Goal: Task Accomplishment & Management: Use online tool/utility

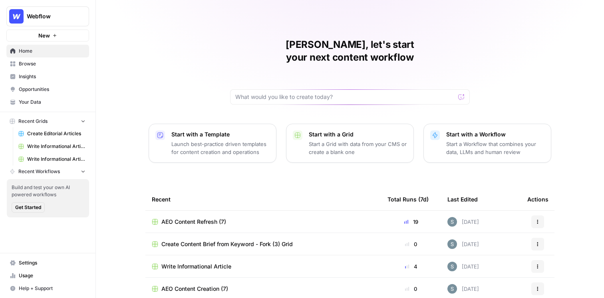
click at [31, 81] on link "Insights" at bounding box center [47, 76] width 83 height 13
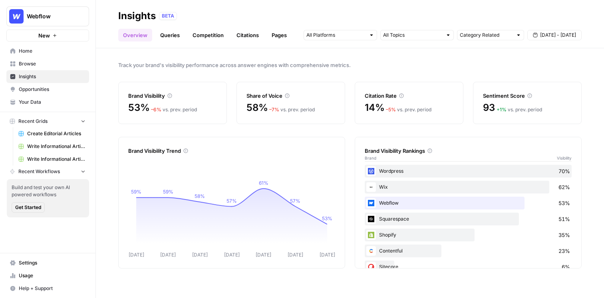
click at [46, 88] on span "Opportunities" at bounding box center [52, 89] width 67 height 7
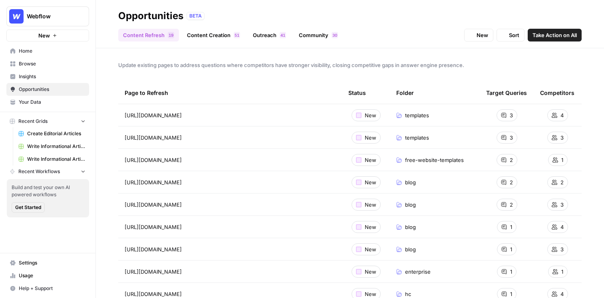
click at [51, 74] on span "Insights" at bounding box center [52, 76] width 67 height 7
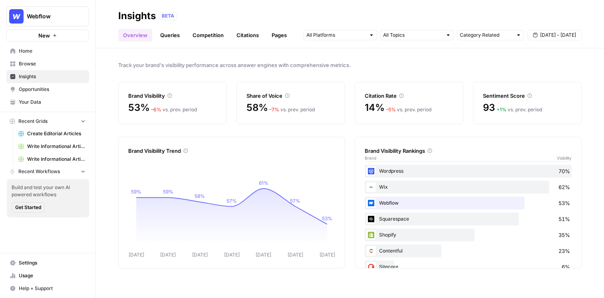
click at [58, 90] on span "Opportunities" at bounding box center [52, 89] width 67 height 7
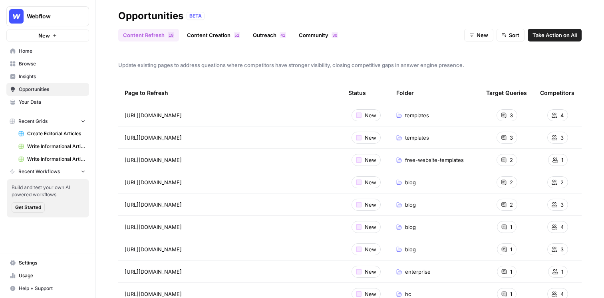
click at [60, 76] on span "Insights" at bounding box center [52, 76] width 67 height 7
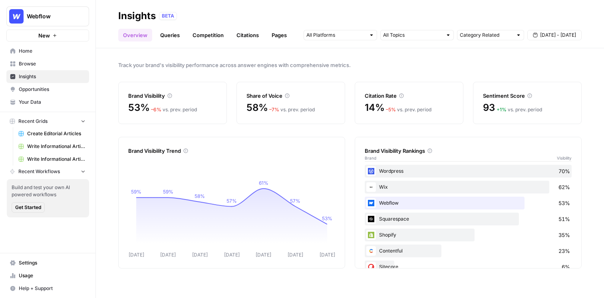
click at [62, 91] on span "Opportunities" at bounding box center [52, 89] width 67 height 7
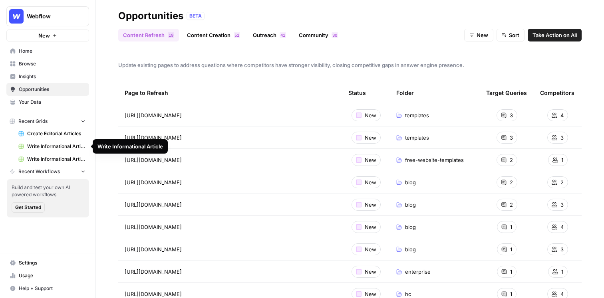
click at [53, 106] on link "Your Data" at bounding box center [47, 102] width 83 height 13
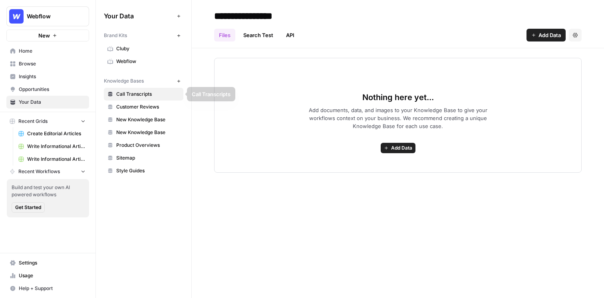
click at [149, 64] on span "Webflow" at bounding box center [148, 61] width 64 height 7
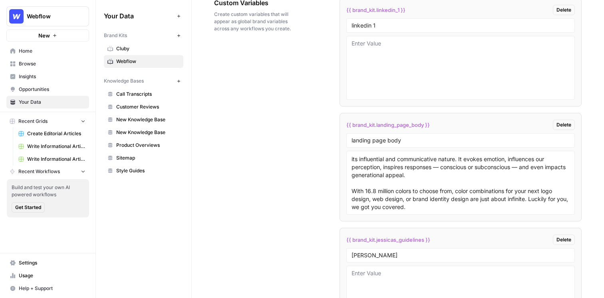
scroll to position [1369, 0]
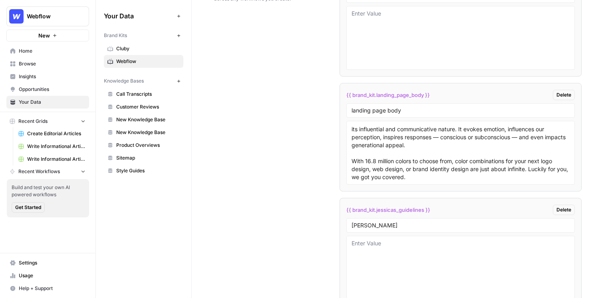
click at [57, 103] on span "Your Data" at bounding box center [52, 102] width 67 height 7
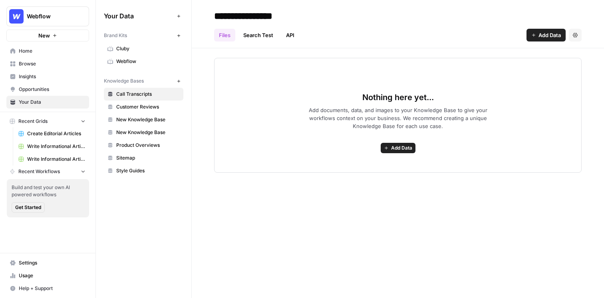
click at [132, 60] on span "Webflow" at bounding box center [148, 61] width 64 height 7
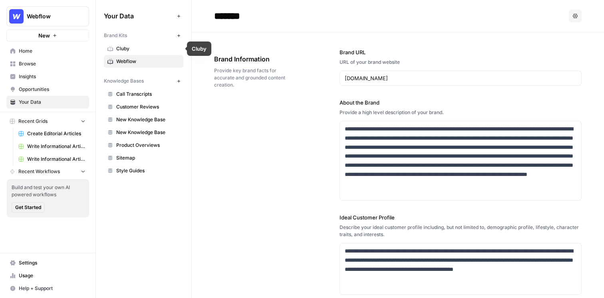
click at [130, 61] on span "Webflow" at bounding box center [148, 61] width 64 height 7
click at [161, 132] on span "New Knowledge Base" at bounding box center [148, 132] width 64 height 7
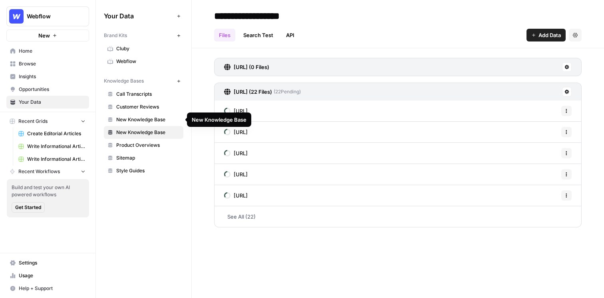
click at [158, 119] on span "New Knowledge Base" at bounding box center [148, 119] width 64 height 7
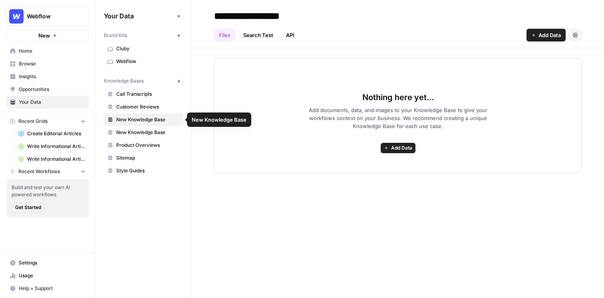
click at [157, 131] on span "New Knowledge Base" at bounding box center [148, 132] width 64 height 7
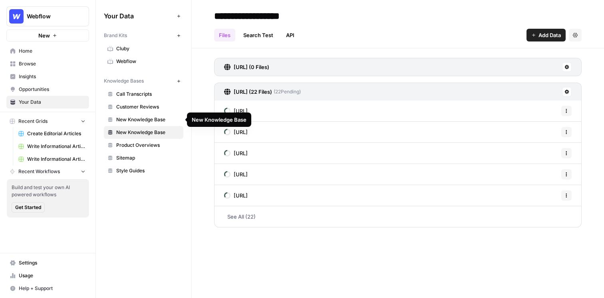
click at [153, 119] on span "New Knowledge Base" at bounding box center [148, 119] width 64 height 7
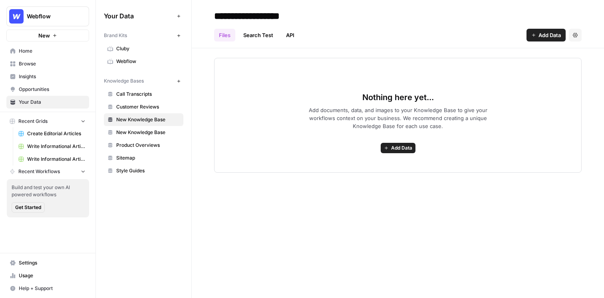
click at [162, 129] on span "New Knowledge Base" at bounding box center [148, 132] width 64 height 7
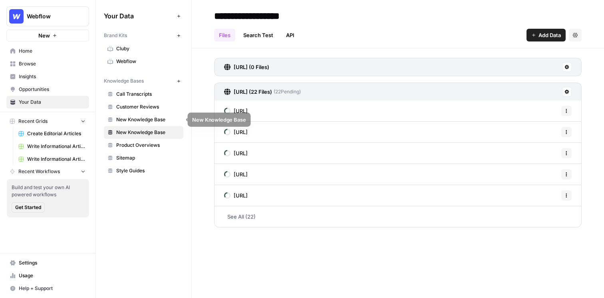
click at [161, 120] on span "New Knowledge Base" at bounding box center [148, 119] width 64 height 7
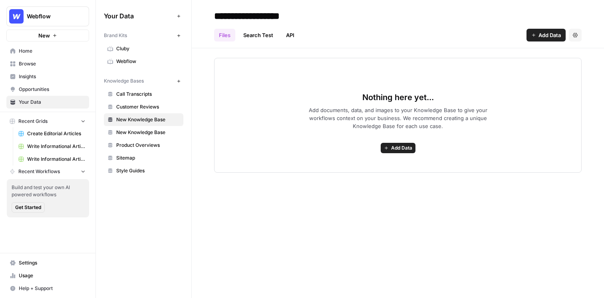
click at [399, 148] on span "Add Data" at bounding box center [401, 148] width 21 height 7
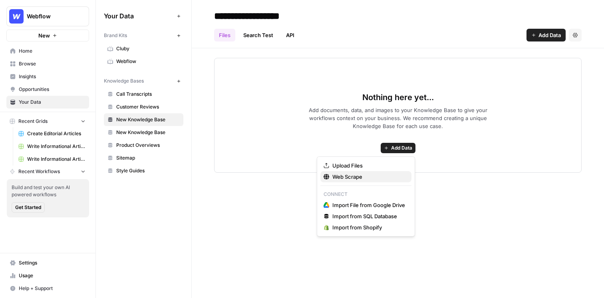
click at [372, 177] on span "Web Scrape" at bounding box center [368, 177] width 73 height 8
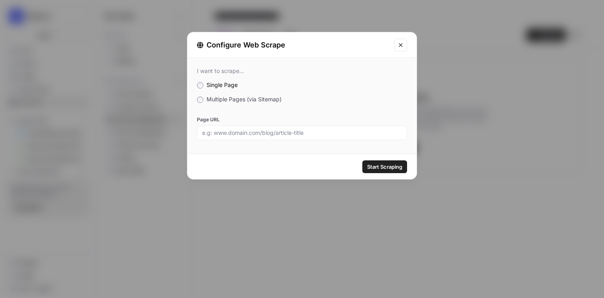
click at [223, 104] on div "I want to scrape... Single Page Multiple Pages (via Sitemap) Page URL" at bounding box center [301, 104] width 229 height 92
click at [223, 102] on span "Multiple Pages (via Sitemap)" at bounding box center [244, 99] width 75 height 7
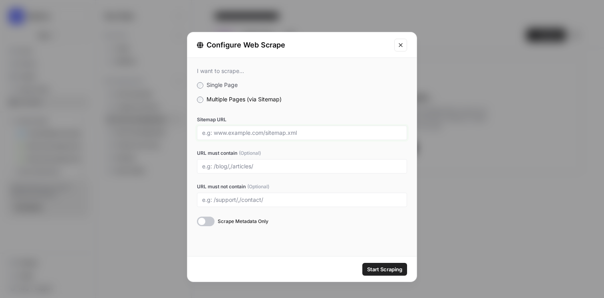
click at [225, 129] on input "Sitemap URL" at bounding box center [302, 132] width 200 height 7
paste input "https://webflow.com/sitemap.xml"
type input "https://webflow.com/sitemap.xml"
click at [392, 268] on span "Start Scraping" at bounding box center [384, 270] width 35 height 8
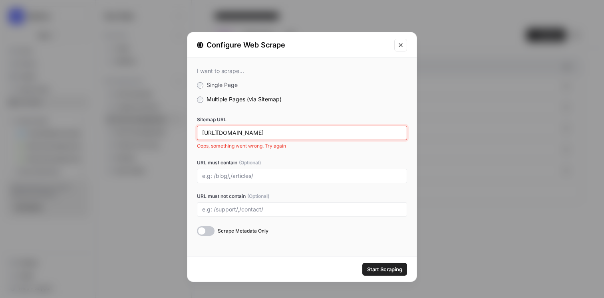
drag, startPoint x: 221, startPoint y: 130, endPoint x: 183, endPoint y: 129, distance: 38.4
click at [183, 129] on div "Configure Web Scrape I want to scrape... Single Page Multiple Pages (via Sitema…" at bounding box center [302, 149] width 604 height 298
click at [320, 130] on input "https://webflow.com/sitemap.xml" at bounding box center [302, 132] width 200 height 7
click at [306, 126] on div "https://webflow.com/sitemap.xml" at bounding box center [302, 133] width 210 height 14
click at [306, 130] on input "https://webflow.com/sitemap.xml" at bounding box center [302, 132] width 200 height 7
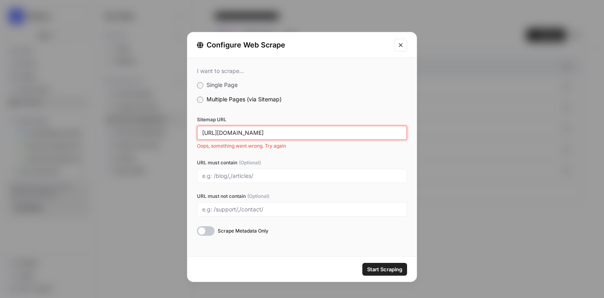
click at [306, 130] on input "https://webflow.com/sitemap.xml" at bounding box center [302, 132] width 200 height 7
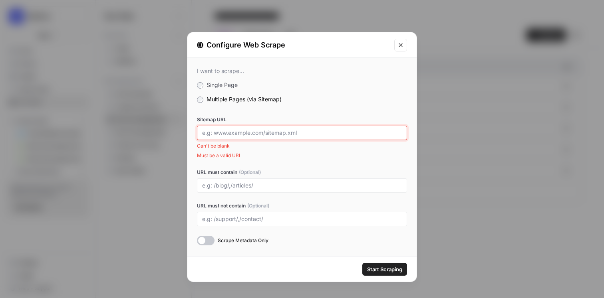
click at [299, 129] on input "Sitemap URL" at bounding box center [302, 132] width 200 height 7
paste input "https://webflow.com/sitemap.xml"
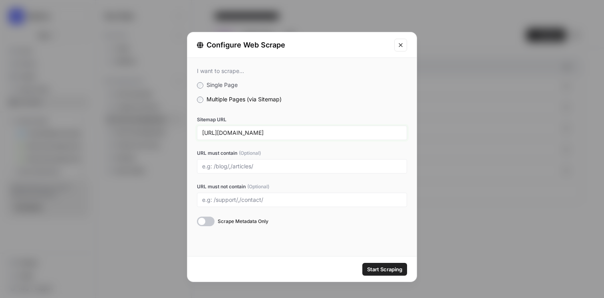
drag, startPoint x: 221, startPoint y: 133, endPoint x: 177, endPoint y: 131, distance: 44.0
click at [177, 131] on div "Configure Web Scrape I want to scrape... Single Page Multiple Pages (via Sitema…" at bounding box center [302, 149] width 604 height 298
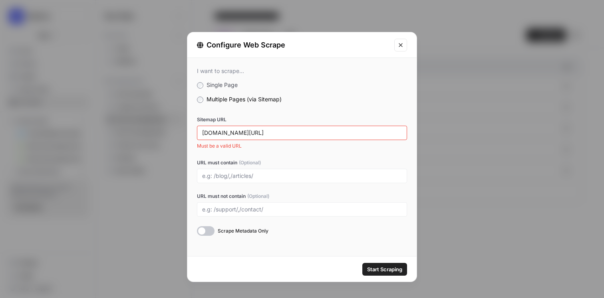
click at [378, 267] on span "Start Scraping" at bounding box center [384, 270] width 35 height 8
click at [303, 133] on input "www.webflow.com/sitemap.xml" at bounding box center [302, 132] width 200 height 7
paste input "https://"
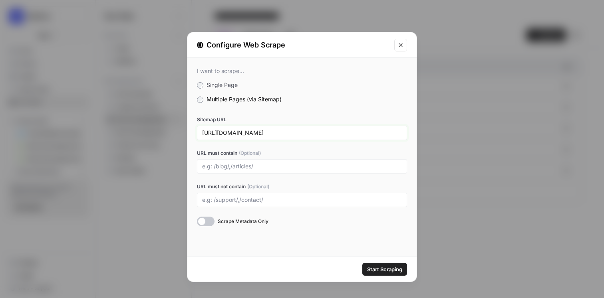
type input "https://webflow.com/sitemap.xml"
click at [384, 279] on div "Start Scraping" at bounding box center [301, 269] width 229 height 25
click at [386, 274] on button "Start Scraping" at bounding box center [384, 269] width 45 height 13
click at [317, 129] on div "https://webflow.com/sitemap.xml" at bounding box center [302, 133] width 210 height 14
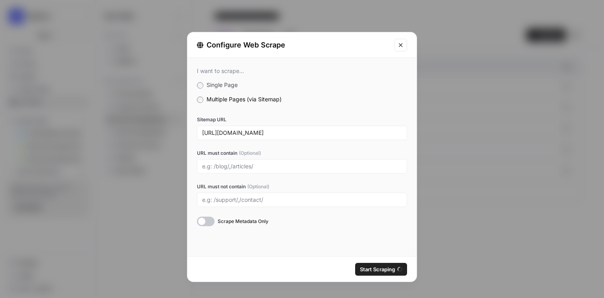
click at [317, 129] on div "https://webflow.com/sitemap.xml" at bounding box center [302, 133] width 210 height 14
click at [402, 37] on div "Configure Web Scrape" at bounding box center [301, 45] width 229 height 26
click at [402, 48] on icon "Close modal" at bounding box center [401, 45] width 6 height 6
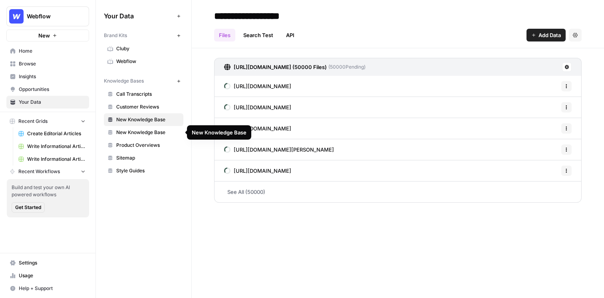
click at [155, 115] on link "New Knowledge Base" at bounding box center [144, 119] width 80 height 13
click at [149, 133] on span "New Knowledge Base" at bounding box center [148, 132] width 64 height 7
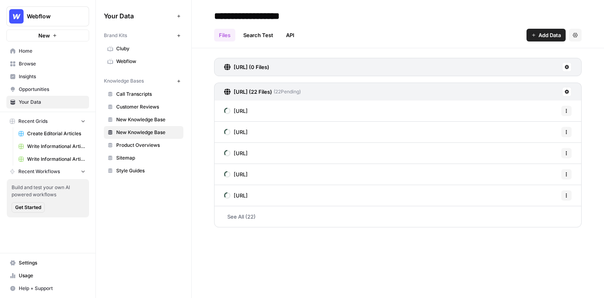
click at [154, 117] on span "New Knowledge Base" at bounding box center [148, 119] width 64 height 7
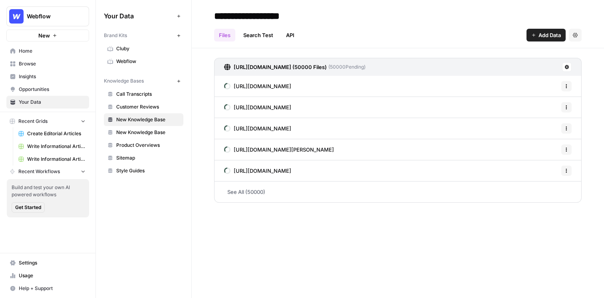
click at [154, 118] on span "New Knowledge Base" at bounding box center [148, 119] width 64 height 7
click at [235, 14] on input "**********" at bounding box center [275, 16] width 128 height 16
drag, startPoint x: 235, startPoint y: 14, endPoint x: 192, endPoint y: 14, distance: 42.4
click at [192, 14] on header "**********" at bounding box center [398, 24] width 412 height 48
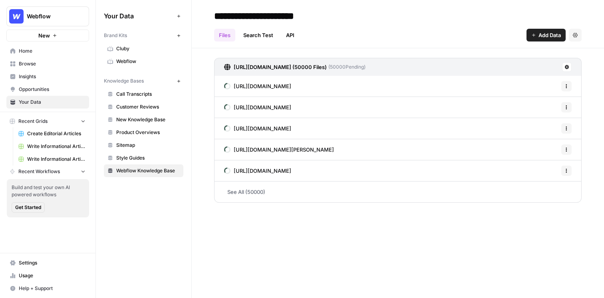
click at [342, 16] on div "**********" at bounding box center [398, 16] width 368 height 13
click at [312, 16] on input "**********" at bounding box center [275, 16] width 128 height 16
click at [319, 17] on input "**********" at bounding box center [275, 16] width 128 height 16
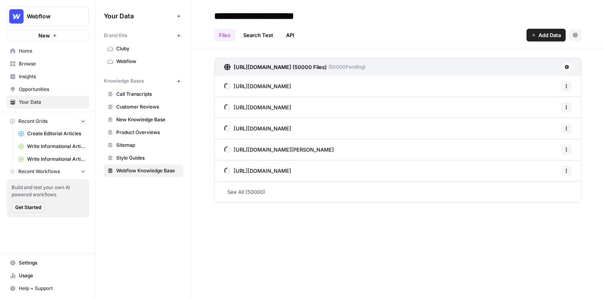
drag, startPoint x: 336, startPoint y: 16, endPoint x: 258, endPoint y: 16, distance: 78.3
click at [258, 16] on input "**********" at bounding box center [275, 16] width 128 height 16
click at [332, 12] on input "**********" at bounding box center [275, 16] width 128 height 16
type input "**********"
click at [358, 14] on div "**********" at bounding box center [398, 16] width 368 height 13
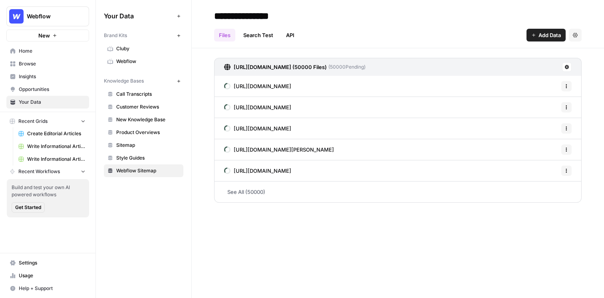
click at [255, 250] on div "**********" at bounding box center [398, 149] width 412 height 298
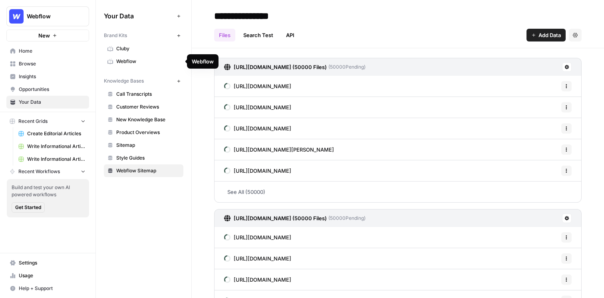
click at [130, 61] on span "Webflow" at bounding box center [148, 61] width 64 height 7
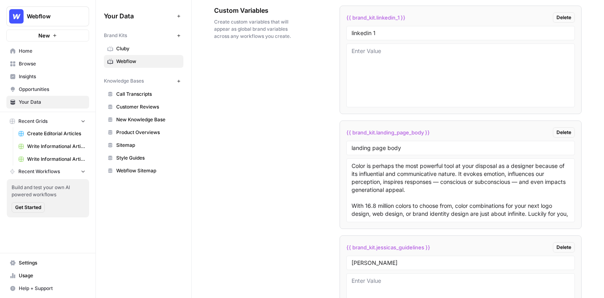
click at [144, 121] on span "New Knowledge Base" at bounding box center [148, 119] width 64 height 7
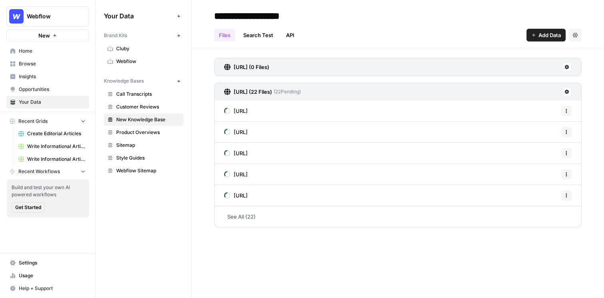
click at [139, 133] on span "Product Overviews" at bounding box center [148, 132] width 64 height 7
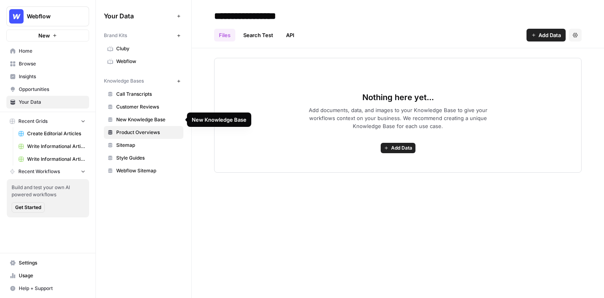
click at [163, 121] on span "New Knowledge Base" at bounding box center [148, 119] width 64 height 7
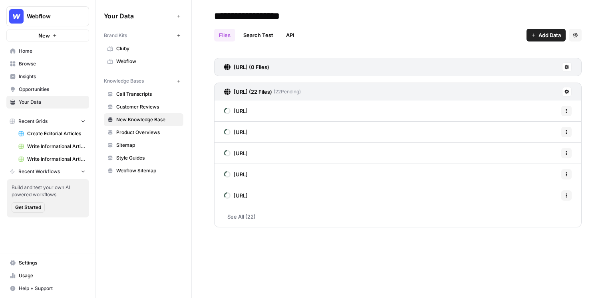
click at [406, 24] on div "Files Search Test API Add Data Settings" at bounding box center [398, 31] width 368 height 19
click at [50, 80] on link "Insights" at bounding box center [47, 76] width 83 height 13
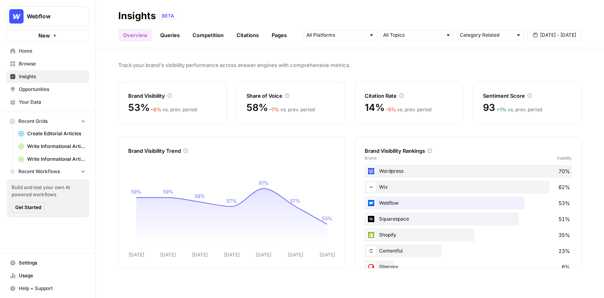
drag, startPoint x: 368, startPoint y: 66, endPoint x: 131, endPoint y: 57, distance: 237.1
click at [131, 57] on div "Track your brand's visibility performance across answer engines with comprehens…" at bounding box center [350, 173] width 508 height 250
click at [233, 58] on div "Track your brand's visibility performance across answer engines with comprehens…" at bounding box center [350, 173] width 508 height 250
drag, startPoint x: 361, startPoint y: 66, endPoint x: 113, endPoint y: 59, distance: 247.4
click at [113, 59] on div "Track your brand's visibility performance across answer engines with comprehens…" at bounding box center [350, 173] width 508 height 250
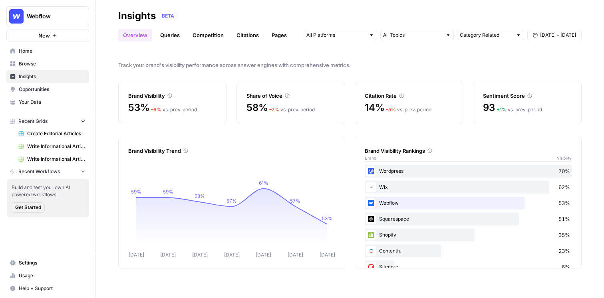
click at [212, 57] on div "Track your brand's visibility performance across answer engines with comprehens…" at bounding box center [350, 173] width 508 height 250
click at [166, 34] on link "Queries" at bounding box center [169, 35] width 29 height 13
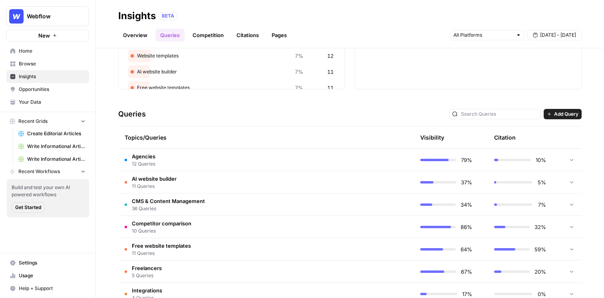
scroll to position [103, 0]
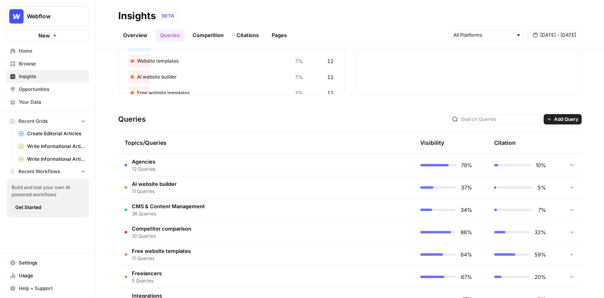
click at [212, 157] on td "Agencies 12 Queries" at bounding box center [228, 165] width 220 height 22
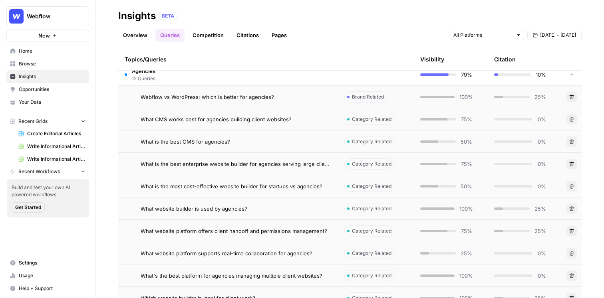
scroll to position [205, 0]
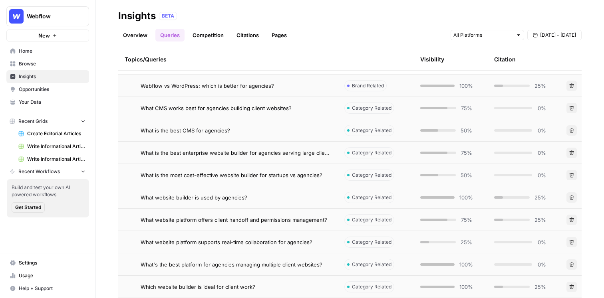
click at [298, 106] on div "What CMS works best for agencies building client websites?" at bounding box center [236, 108] width 191 height 8
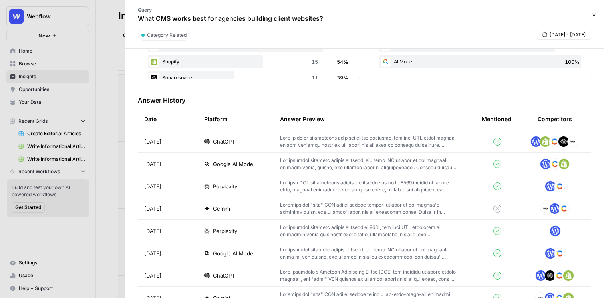
scroll to position [201, 0]
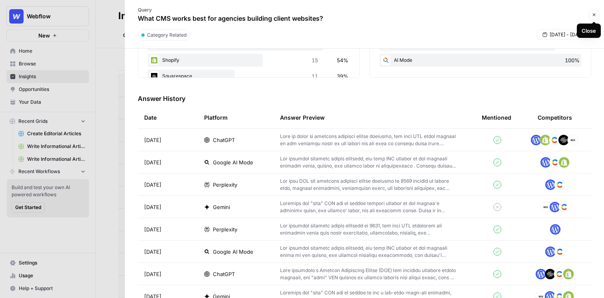
click at [593, 14] on icon "button" at bounding box center [594, 14] width 5 height 5
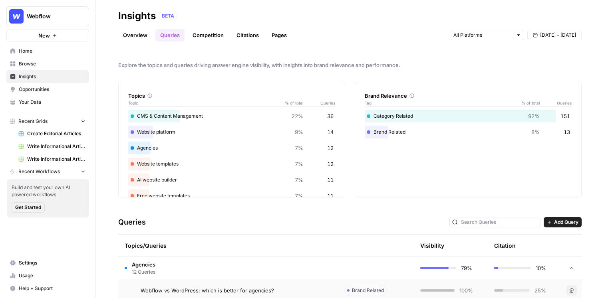
click at [208, 34] on link "Competition" at bounding box center [208, 35] width 41 height 13
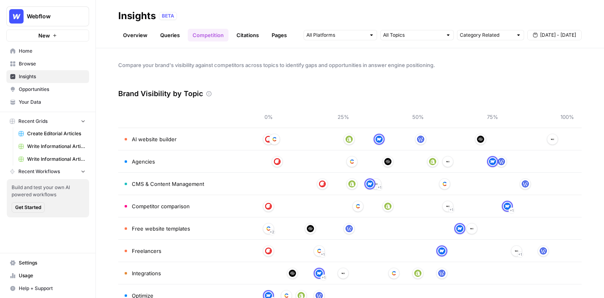
scroll to position [30, 0]
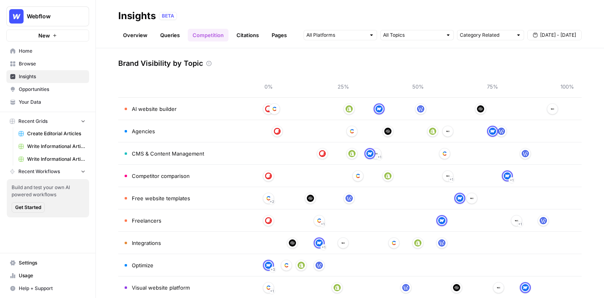
click at [44, 85] on link "Opportunities" at bounding box center [47, 89] width 83 height 13
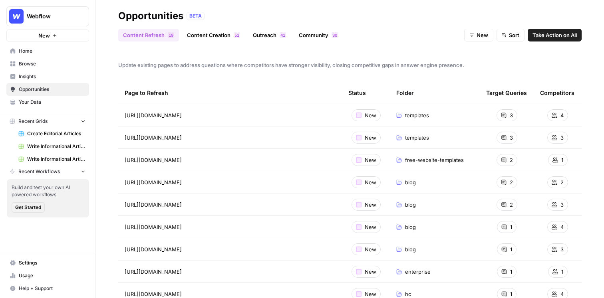
click at [310, 36] on link "Community 0 3" at bounding box center [318, 35] width 49 height 13
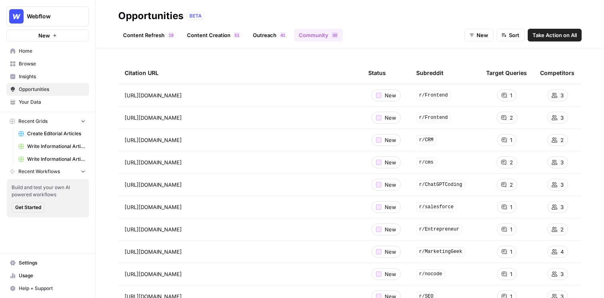
scroll to position [4, 0]
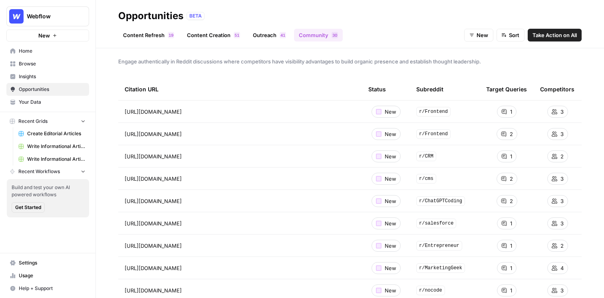
click at [547, 33] on span "Take Action on All" at bounding box center [555, 35] width 44 height 8
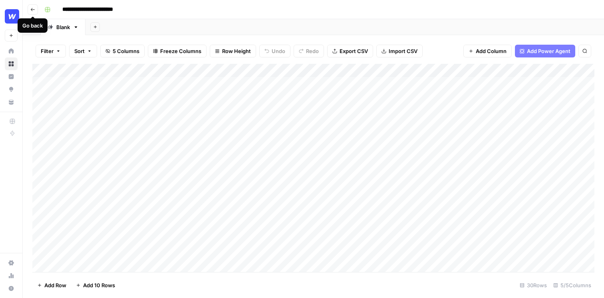
click at [33, 10] on icon "button" at bounding box center [32, 9] width 5 height 5
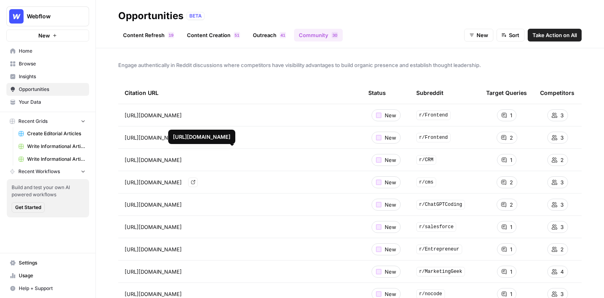
scroll to position [47, 0]
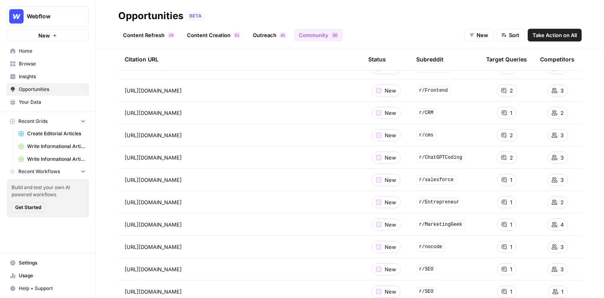
click at [43, 48] on span "Home" at bounding box center [52, 51] width 67 height 7
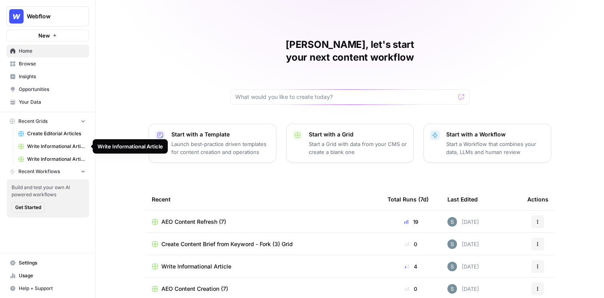
click at [56, 149] on span "Write Informational Article" at bounding box center [56, 146] width 58 height 7
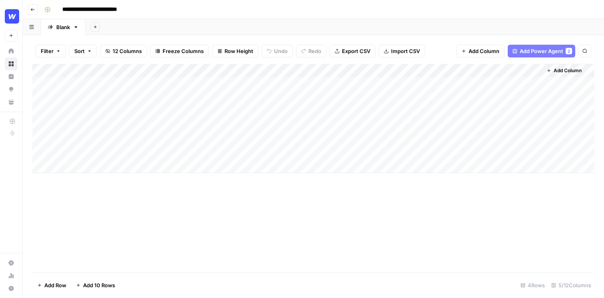
click at [219, 48] on button "Row Height" at bounding box center [235, 51] width 46 height 13
click at [231, 90] on span "Medium" at bounding box center [252, 90] width 50 height 8
click at [268, 68] on div "Add Column" at bounding box center [313, 118] width 562 height 109
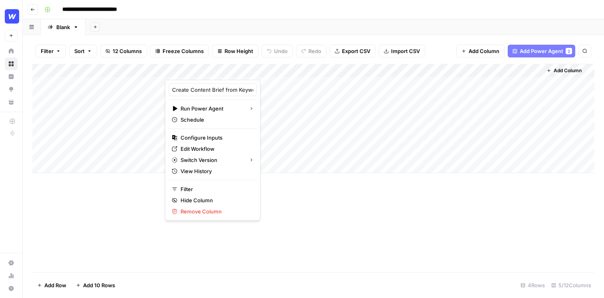
click at [303, 215] on div "Add Column" at bounding box center [313, 168] width 562 height 209
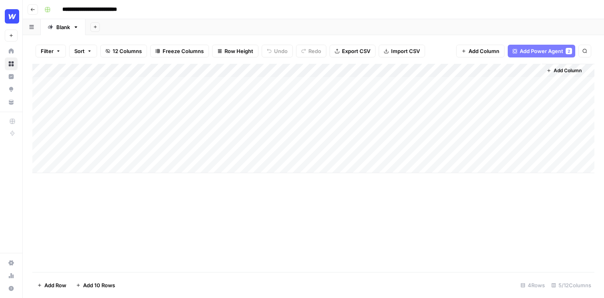
click at [133, 150] on div "Add Column" at bounding box center [313, 118] width 562 height 109
click at [120, 133] on div "Add Column" at bounding box center [313, 118] width 562 height 109
click at [123, 122] on textarea "**********" at bounding box center [126, 125] width 132 height 11
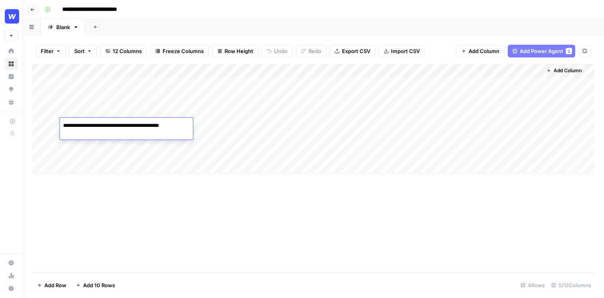
click at [123, 122] on textarea "**********" at bounding box center [126, 125] width 132 height 11
click at [112, 146] on div "Add Column" at bounding box center [313, 118] width 562 height 109
click at [110, 149] on div "Add Column" at bounding box center [313, 118] width 562 height 109
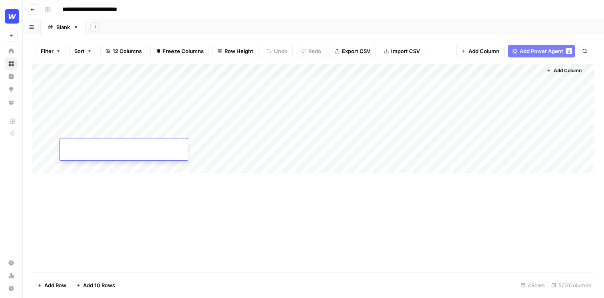
click at [110, 149] on textarea at bounding box center [124, 146] width 128 height 11
type textarea "*"
type textarea "**********"
click at [136, 218] on div "Add Column" at bounding box center [313, 168] width 562 height 209
click at [413, 107] on div "Add Column" at bounding box center [313, 118] width 562 height 109
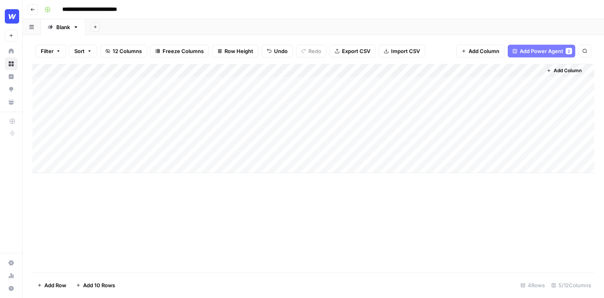
click at [357, 213] on div "Add Column" at bounding box center [313, 168] width 562 height 209
click at [302, 216] on div "Add Column" at bounding box center [313, 168] width 562 height 209
click at [278, 126] on div "Add Column" at bounding box center [313, 118] width 562 height 109
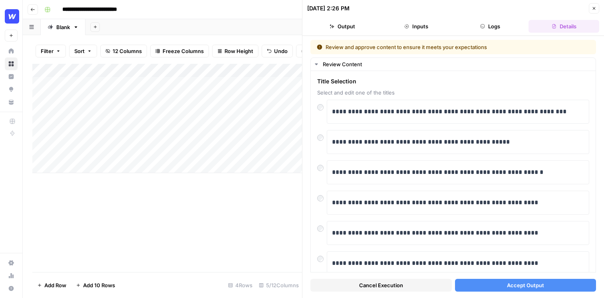
click at [527, 291] on button "Accept Output" at bounding box center [525, 285] width 141 height 13
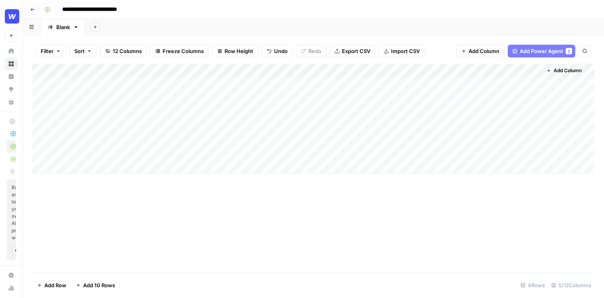
click at [251, 221] on div "Add Column" at bounding box center [313, 168] width 562 height 209
click at [549, 50] on span "Add Power Agent" at bounding box center [542, 51] width 44 height 8
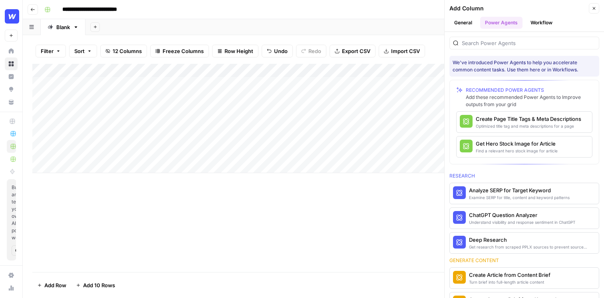
click at [422, 28] on div "Add Sheet" at bounding box center [345, 27] width 519 height 16
click at [597, 8] on button "Close" at bounding box center [594, 8] width 10 height 10
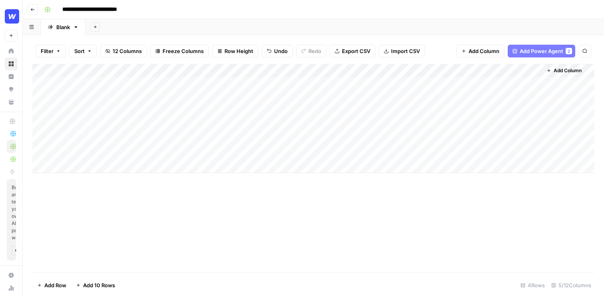
click at [487, 51] on span "Add Column" at bounding box center [484, 51] width 31 height 8
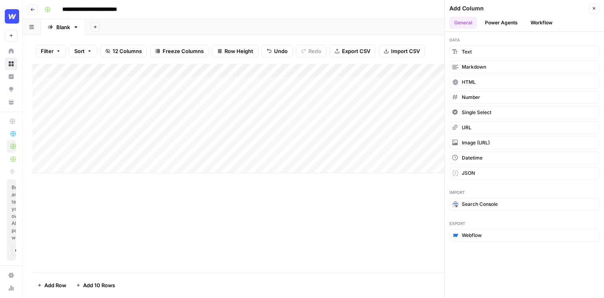
click at [512, 19] on button "Power Agents" at bounding box center [501, 23] width 42 height 12
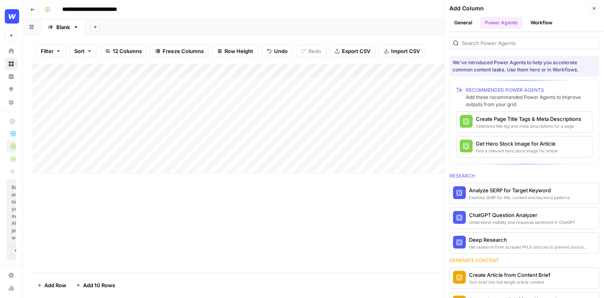
click at [490, 36] on div at bounding box center [524, 41] width 150 height 18
click at [489, 41] on input "search" at bounding box center [529, 43] width 134 height 8
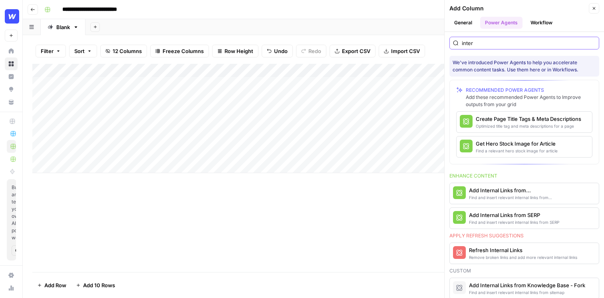
type input "inter"
click at [498, 199] on div "Find and insert relevant internal links from sitemap" at bounding box center [511, 198] width 84 height 6
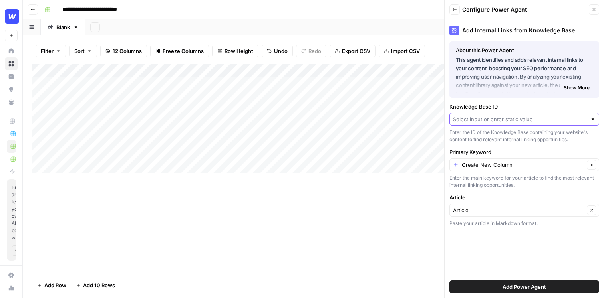
click at [500, 116] on input "Knowledge Base ID" at bounding box center [520, 119] width 134 height 8
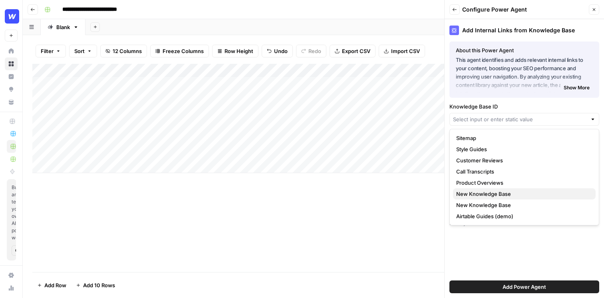
click at [485, 192] on span "New Knowledge Base" at bounding box center [522, 194] width 133 height 8
type input "New Knowledge Base"
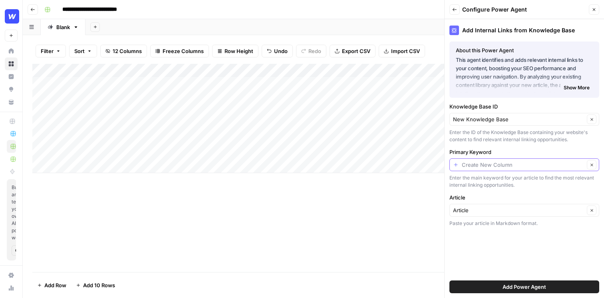
click at [505, 166] on input "Primary Keyword" at bounding box center [523, 165] width 123 height 8
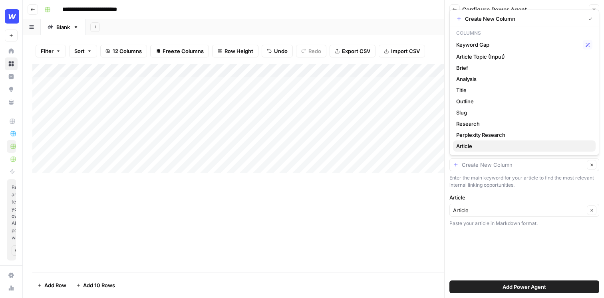
click at [526, 141] on button "Article" at bounding box center [524, 146] width 143 height 11
type input "Article"
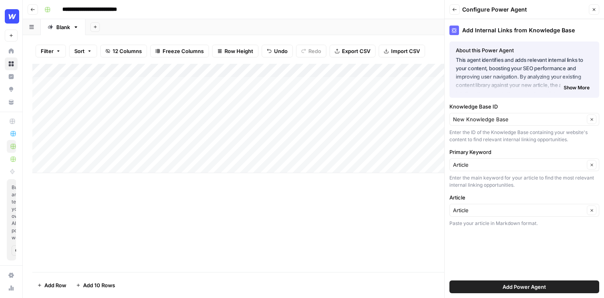
click at [519, 286] on span "Add Power Agent" at bounding box center [525, 287] width 44 height 8
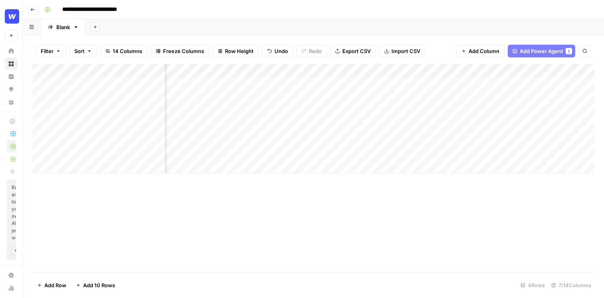
scroll to position [0, 146]
click at [461, 82] on div "Add Column" at bounding box center [313, 118] width 562 height 109
click at [459, 105] on div "Add Column" at bounding box center [313, 118] width 562 height 109
click at [539, 84] on div "Add Column" at bounding box center [313, 118] width 562 height 109
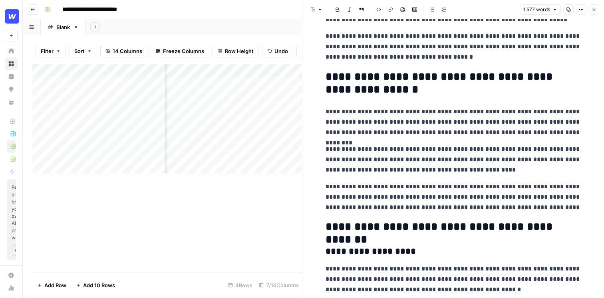
scroll to position [113, 0]
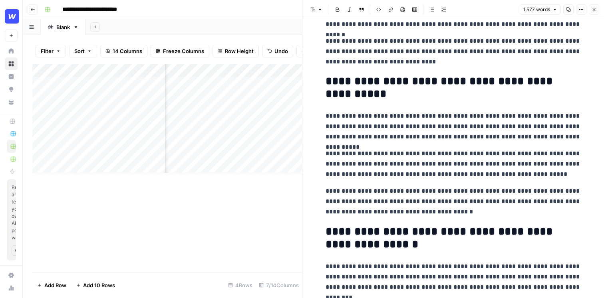
click at [227, 231] on div "Add Column" at bounding box center [167, 168] width 270 height 209
click at [597, 8] on button "Close" at bounding box center [594, 9] width 10 height 10
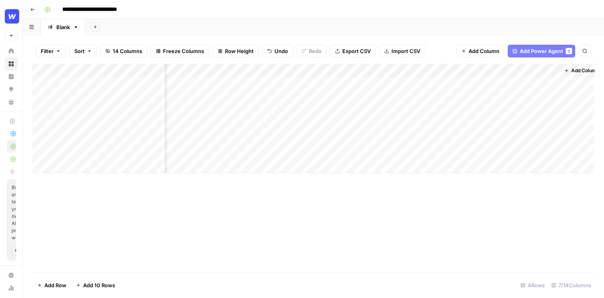
scroll to position [0, 202]
click at [494, 84] on div "Add Column" at bounding box center [313, 118] width 562 height 109
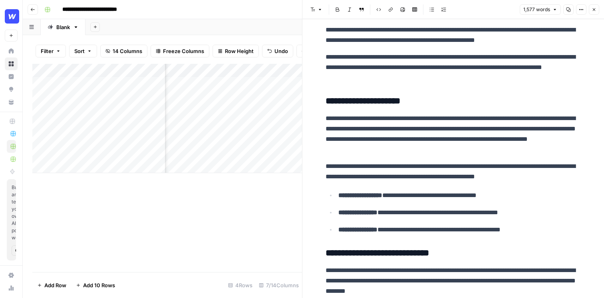
scroll to position [310, 0]
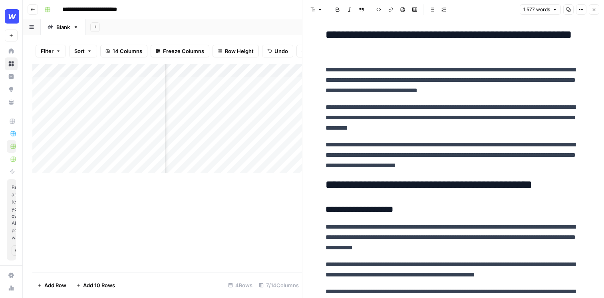
click at [593, 6] on button "Close" at bounding box center [594, 9] width 10 height 10
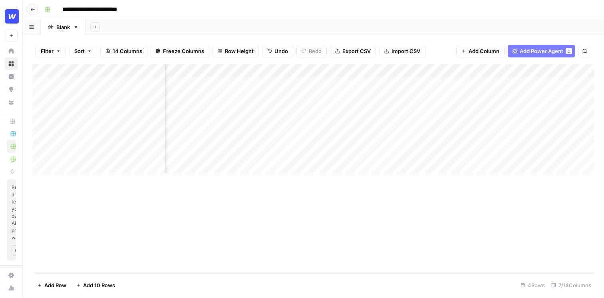
scroll to position [0, 109]
click at [555, 70] on div "Add Column" at bounding box center [313, 118] width 562 height 109
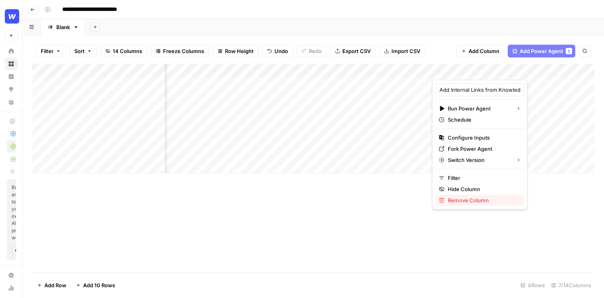
click at [475, 200] on span "Remove Column" at bounding box center [483, 201] width 70 height 8
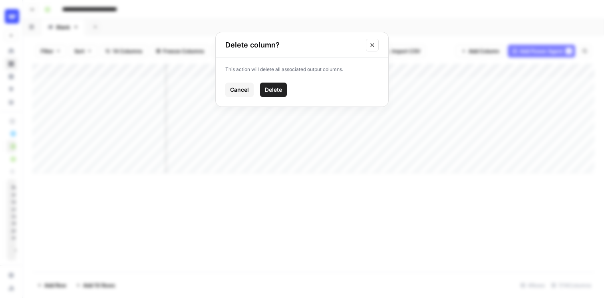
click at [288, 94] on div "Cancel Delete" at bounding box center [301, 90] width 153 height 14
click at [273, 91] on span "Delete" at bounding box center [273, 90] width 17 height 8
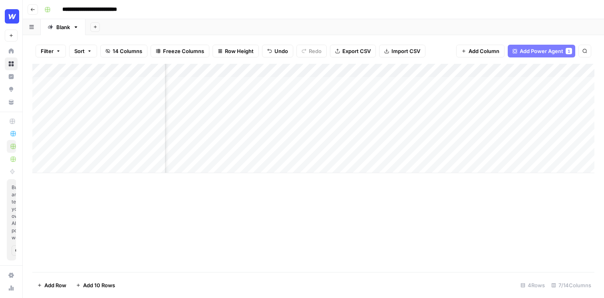
scroll to position [0, 0]
click at [562, 62] on div "Filter Sort 12 Columns Freeze Columns Row Height Undo Redo Export CSV Import CS…" at bounding box center [313, 51] width 562 height 26
click at [533, 44] on div "Filter Sort 12 Columns Freeze Columns Row Height Undo Redo Export CSV Import CS…" at bounding box center [313, 51] width 562 height 26
click at [532, 52] on span "Add Power Agent" at bounding box center [542, 51] width 44 height 8
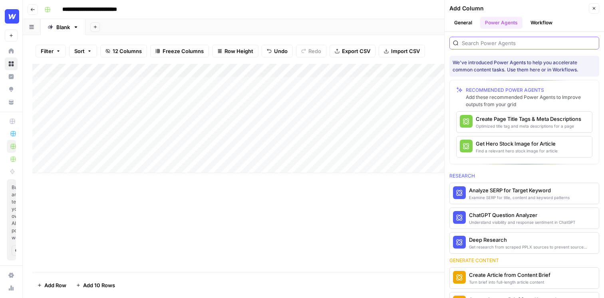
click at [515, 46] on input "search" at bounding box center [529, 43] width 134 height 8
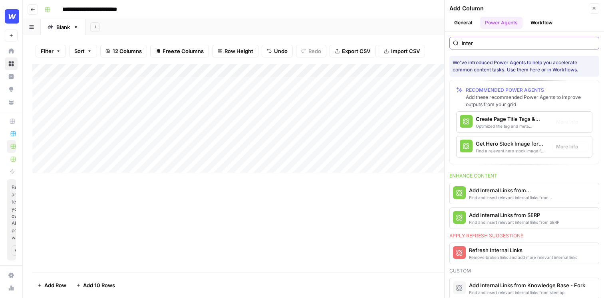
type input "inter"
click at [501, 187] on div "Add Internal Links from Knowledge Base" at bounding box center [511, 191] width 84 height 8
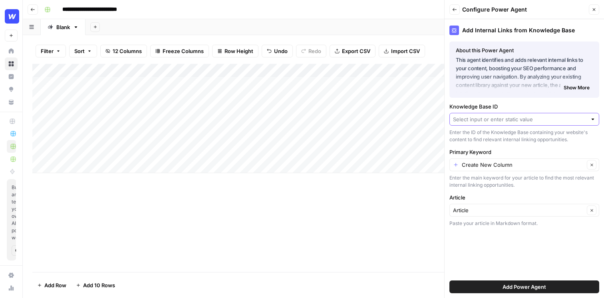
click at [527, 120] on input "Knowledge Base ID" at bounding box center [520, 119] width 134 height 8
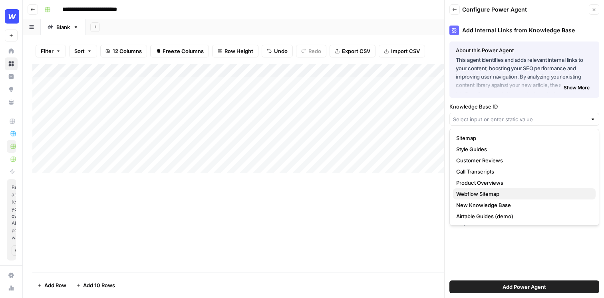
click at [499, 196] on span "Webflow Sitemap" at bounding box center [522, 194] width 133 height 8
type input "Webflow Sitemap"
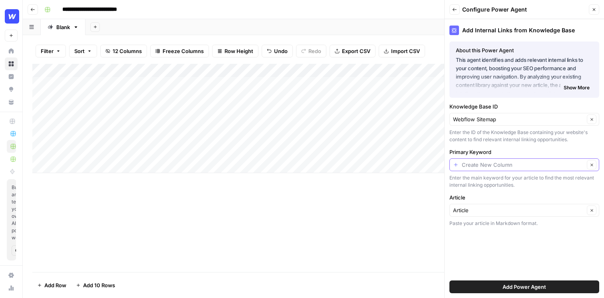
click at [540, 166] on input "Primary Keyword" at bounding box center [523, 165] width 123 height 8
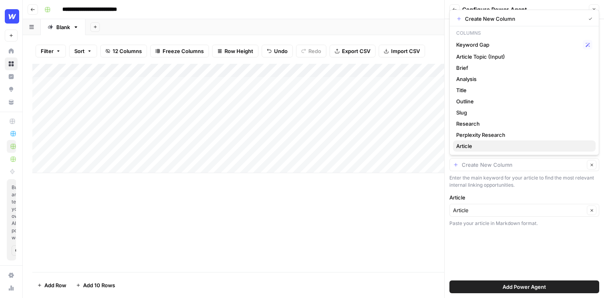
click at [513, 145] on span "Article" at bounding box center [522, 146] width 133 height 8
type input "Article"
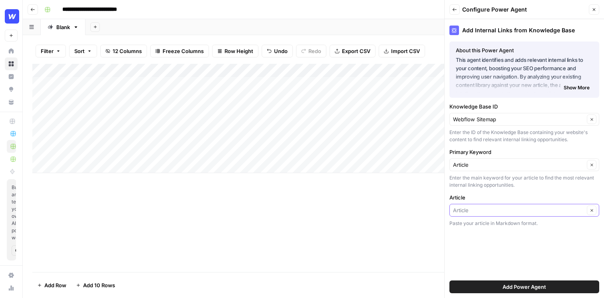
click at [513, 213] on input "Article" at bounding box center [518, 211] width 131 height 8
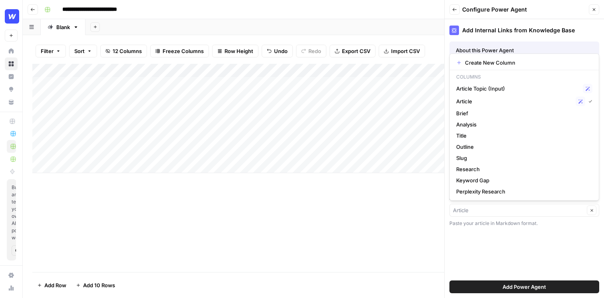
type input "Article"
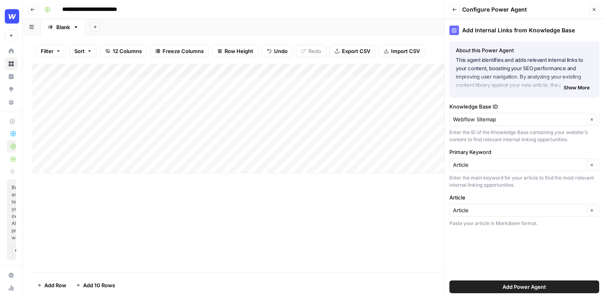
click at [508, 254] on div "Add Internal Links from Knowledge Base About this Power Agent This agent identi…" at bounding box center [524, 158] width 159 height 279
click at [509, 283] on button "Add Power Agent" at bounding box center [524, 287] width 150 height 13
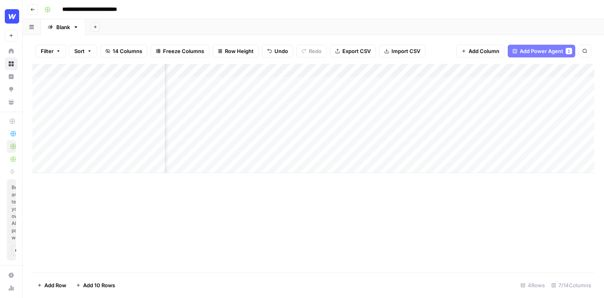
scroll to position [0, 146]
click at [466, 85] on div "Add Column" at bounding box center [313, 118] width 562 height 109
click at [461, 107] on div "Add Column" at bounding box center [313, 118] width 562 height 109
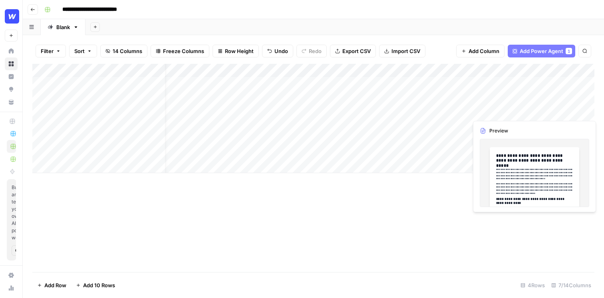
scroll to position [0, 202]
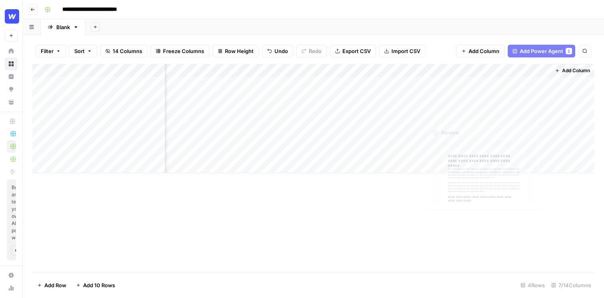
click at [503, 94] on div "Add Column" at bounding box center [313, 118] width 562 height 109
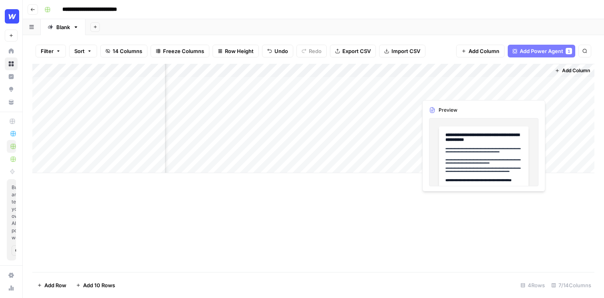
click at [516, 82] on div "Add Column" at bounding box center [313, 118] width 562 height 109
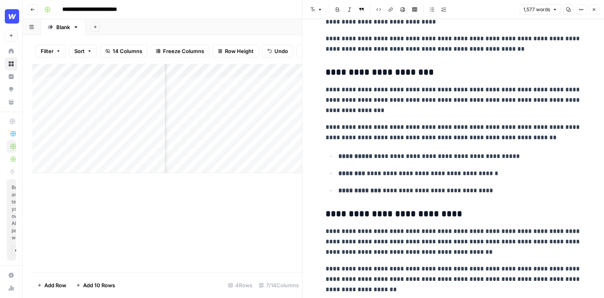
scroll to position [875, 0]
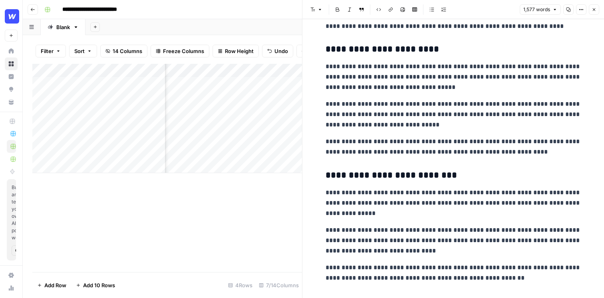
click at [596, 5] on button "Close" at bounding box center [594, 9] width 10 height 10
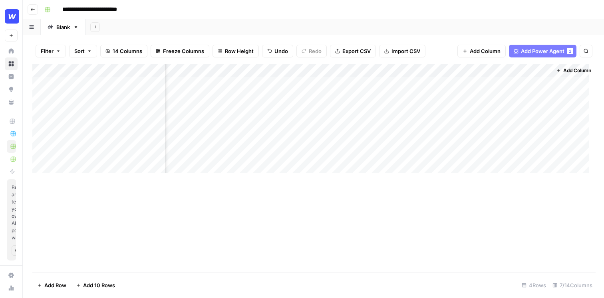
scroll to position [0, 193]
click at [509, 83] on div "Add Column" at bounding box center [313, 118] width 562 height 109
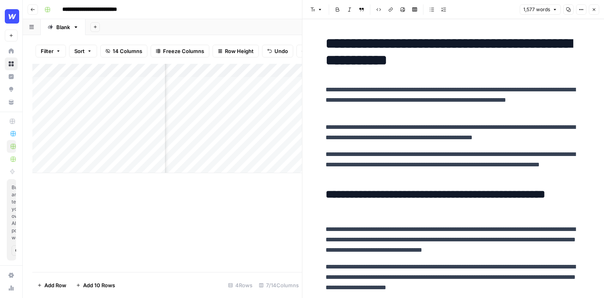
scroll to position [195, 0]
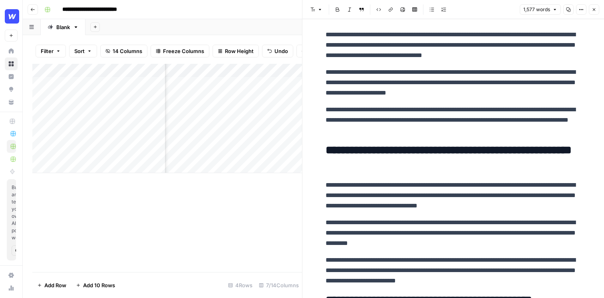
click at [433, 188] on p "**********" at bounding box center [454, 195] width 256 height 31
click at [433, 208] on p "**********" at bounding box center [454, 195] width 256 height 31
click at [445, 201] on p "**********" at bounding box center [454, 195] width 256 height 31
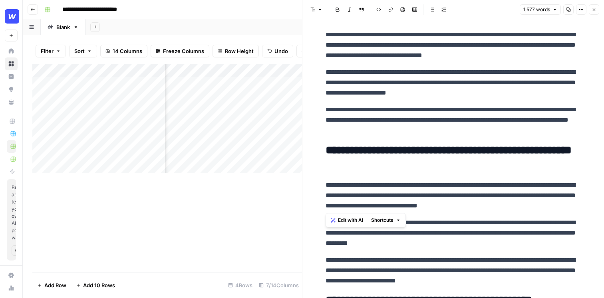
click at [445, 201] on p "**********" at bounding box center [454, 195] width 256 height 31
click at [393, 271] on p "**********" at bounding box center [454, 270] width 256 height 31
click at [253, 223] on div "Add Column" at bounding box center [167, 168] width 270 height 209
click at [593, 10] on icon "button" at bounding box center [594, 9] width 3 height 3
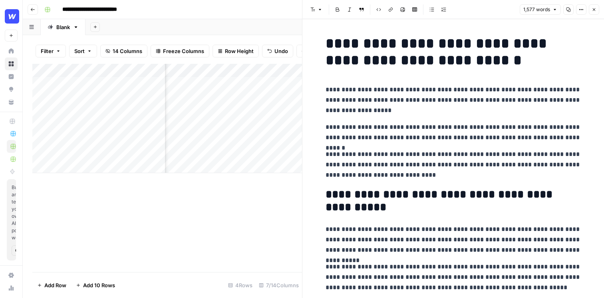
click at [595, 12] on icon "button" at bounding box center [594, 9] width 5 height 5
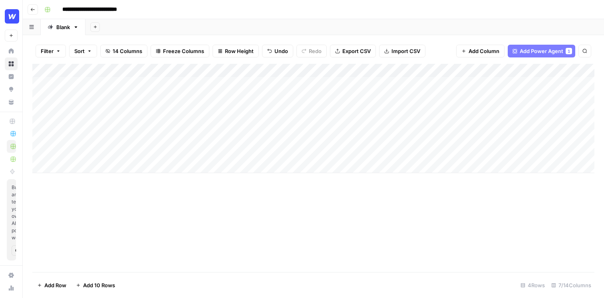
click at [218, 146] on div "Add Column" at bounding box center [313, 118] width 562 height 109
click at [269, 71] on div "Add Column" at bounding box center [313, 118] width 562 height 109
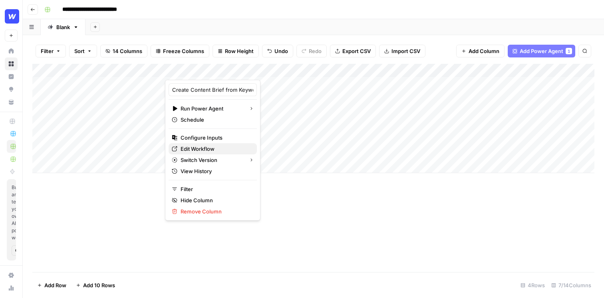
click at [202, 149] on span "Edit Workflow" at bounding box center [216, 149] width 70 height 8
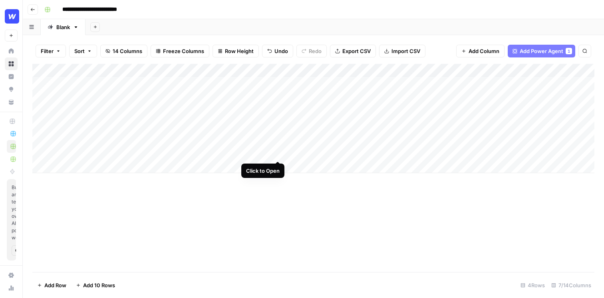
click at [276, 145] on div "Add Column" at bounding box center [313, 118] width 562 height 109
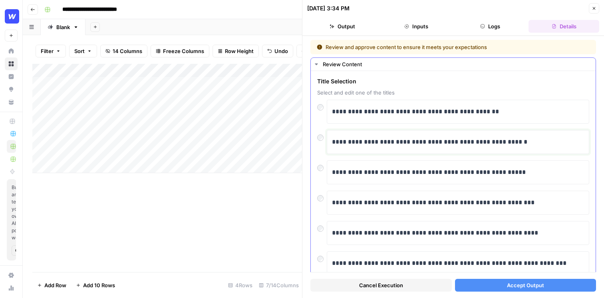
click at [359, 142] on p "**********" at bounding box center [458, 142] width 252 height 10
click at [525, 290] on button "Accept Output" at bounding box center [525, 285] width 141 height 13
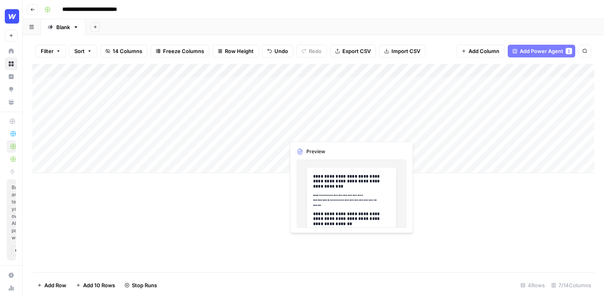
click at [342, 125] on div "Add Column" at bounding box center [313, 118] width 562 height 109
click at [335, 127] on div "Add Column" at bounding box center [313, 118] width 562 height 109
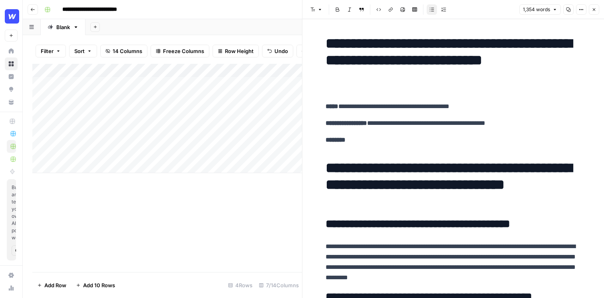
click at [372, 139] on p "********" at bounding box center [454, 140] width 256 height 10
drag, startPoint x: 378, startPoint y: 139, endPoint x: 332, endPoint y: 137, distance: 45.6
click at [332, 137] on p "********" at bounding box center [454, 140] width 256 height 10
click at [364, 144] on p "********" at bounding box center [454, 140] width 256 height 10
drag, startPoint x: 367, startPoint y: 144, endPoint x: 316, endPoint y: 136, distance: 51.8
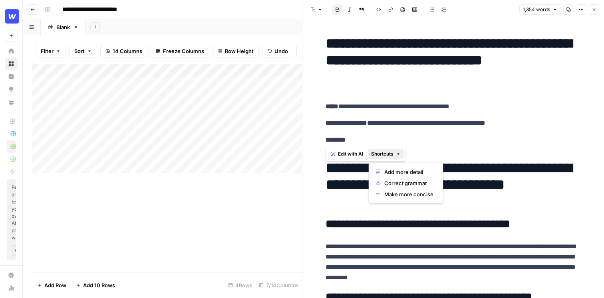
click at [385, 155] on span "Shortcuts" at bounding box center [382, 154] width 22 height 7
click at [219, 222] on div "Add Column" at bounding box center [167, 168] width 270 height 209
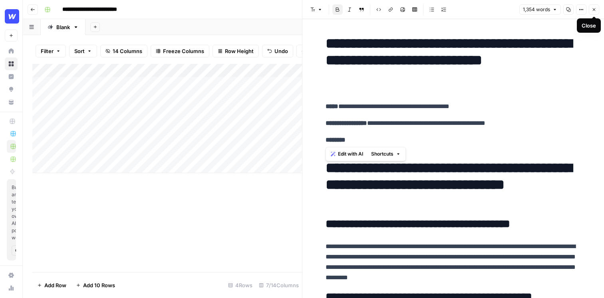
click at [596, 6] on button "Close" at bounding box center [594, 9] width 10 height 10
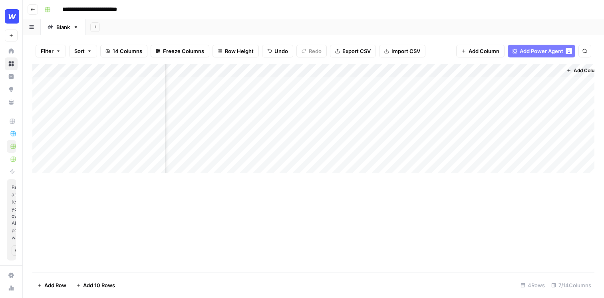
scroll to position [0, 202]
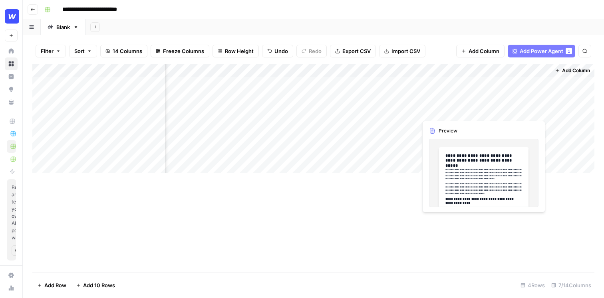
click at [519, 105] on div "Add Column" at bounding box center [313, 118] width 562 height 109
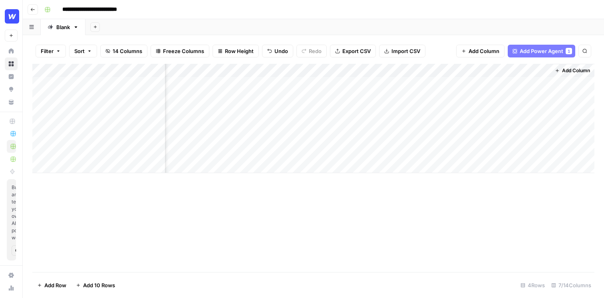
click at [539, 102] on div "Add Column" at bounding box center [313, 118] width 562 height 109
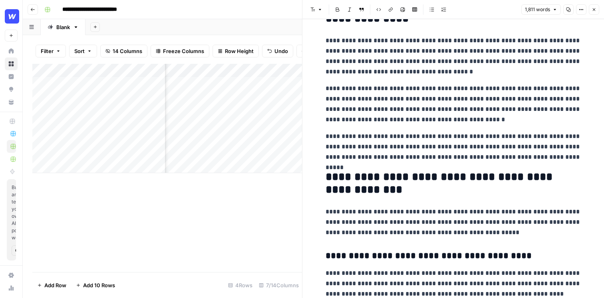
scroll to position [184, 0]
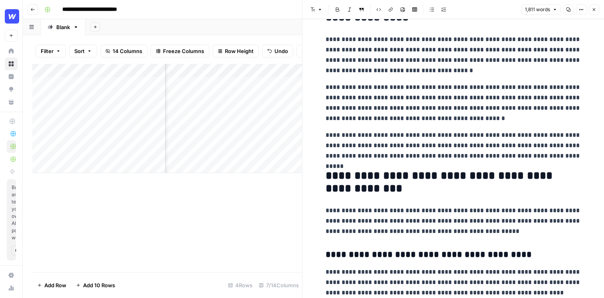
click at [594, 11] on icon "button" at bounding box center [594, 9] width 5 height 5
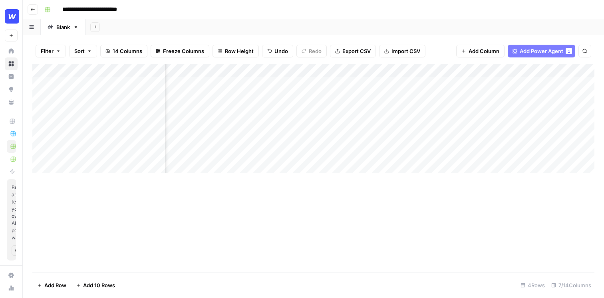
scroll to position [0, 76]
click at [266, 125] on div "Add Column" at bounding box center [313, 118] width 562 height 109
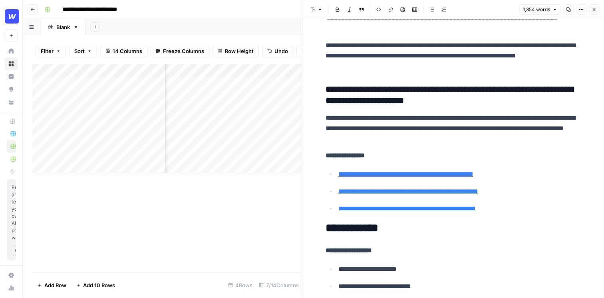
scroll to position [2511, 0]
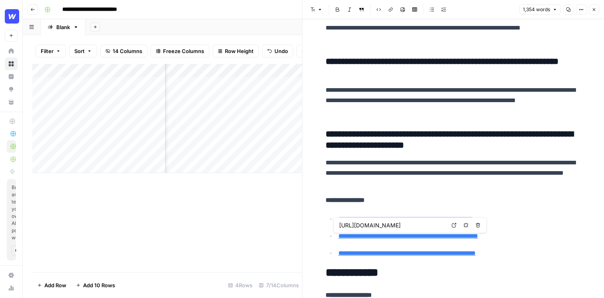
type input "https://www.okoone.com/spark/leadership-management/maximizing-web-development-t…"
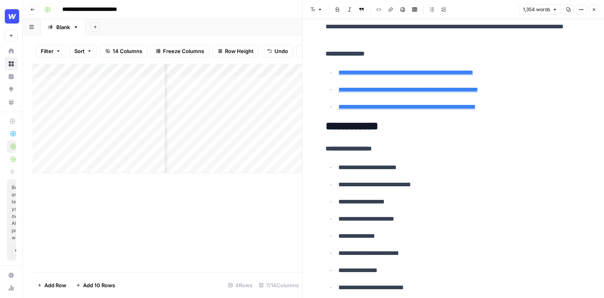
scroll to position [2720, 0]
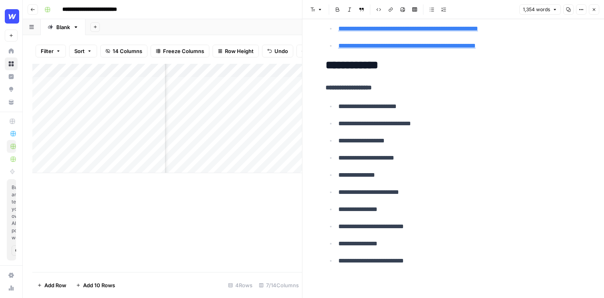
click at [426, 186] on ul "**********" at bounding box center [454, 183] width 256 height 165
click at [418, 213] on p "**********" at bounding box center [459, 210] width 243 height 10
drag, startPoint x: 331, startPoint y: 86, endPoint x: 414, endPoint y: 209, distance: 148.1
click at [437, 247] on p "**********" at bounding box center [459, 244] width 243 height 10
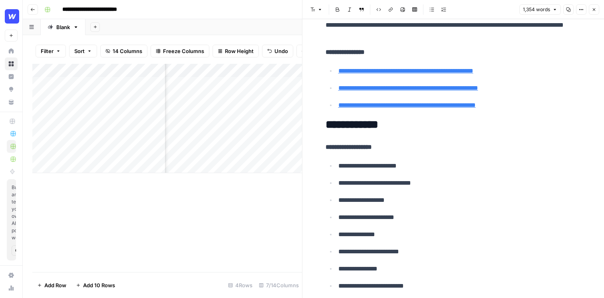
scroll to position [2658, 0]
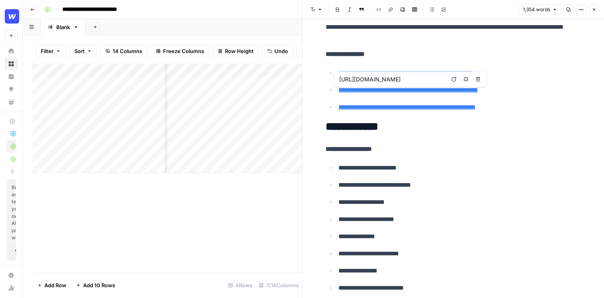
type input "https://lform.com/blog/post/collaborative-web-development-best-practices-for-b2…"
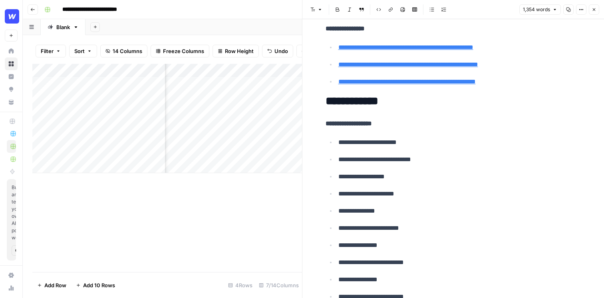
scroll to position [2717, 0]
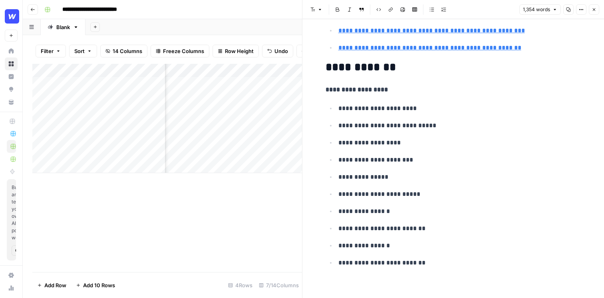
click at [251, 111] on div "Add Column" at bounding box center [167, 118] width 270 height 109
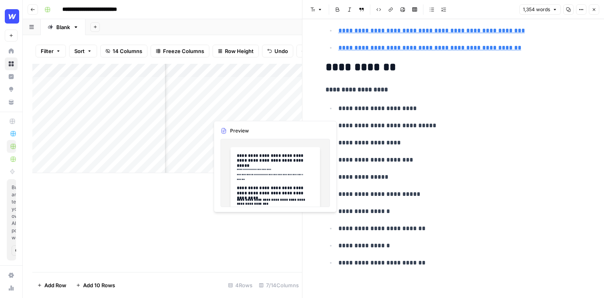
click at [272, 106] on div "Add Column" at bounding box center [167, 118] width 270 height 109
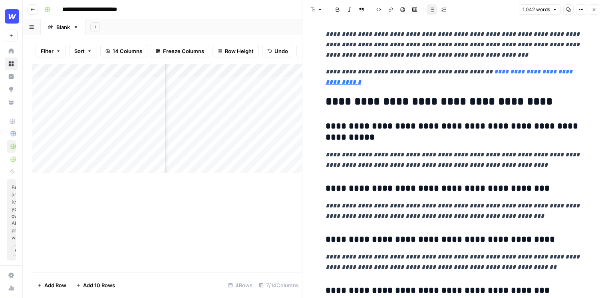
scroll to position [2692, 0]
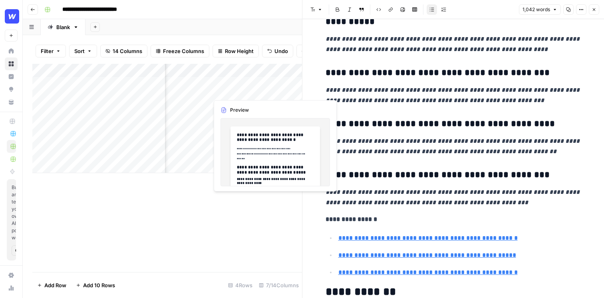
click at [234, 82] on div "Add Column" at bounding box center [167, 118] width 270 height 109
click at [258, 84] on div "Add Column" at bounding box center [167, 118] width 270 height 109
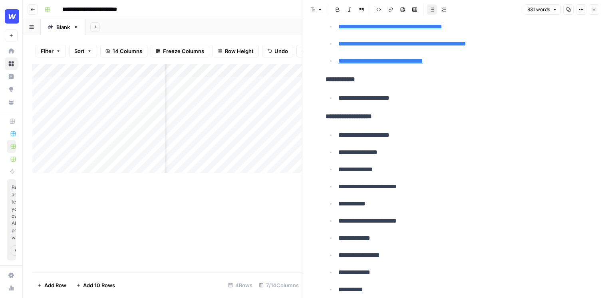
scroll to position [1950, 0]
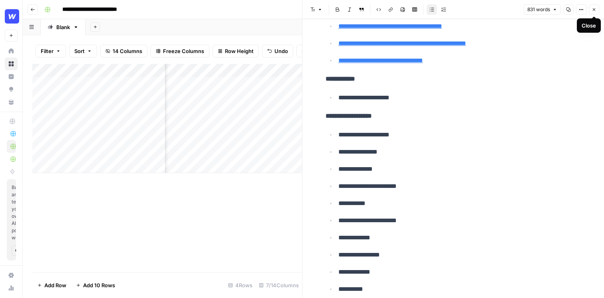
click at [595, 10] on icon "button" at bounding box center [594, 9] width 5 height 5
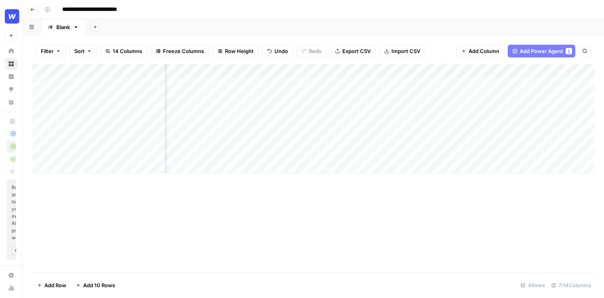
click at [253, 228] on div "Add Column" at bounding box center [313, 168] width 562 height 209
click at [521, 85] on div "Add Column" at bounding box center [313, 118] width 562 height 109
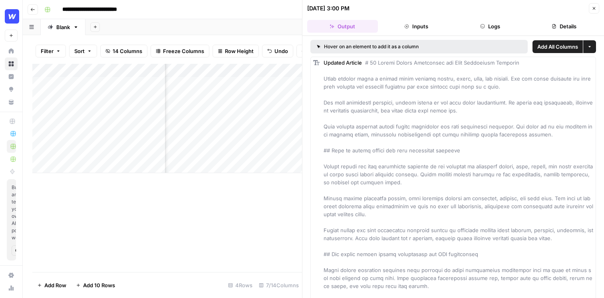
click at [589, 11] on button "Close" at bounding box center [594, 8] width 10 height 10
click at [595, 9] on div "09/19/25 at 3:00 PM Close Output Inputs Logs Details Hover on an element to add…" at bounding box center [453, 149] width 302 height 298
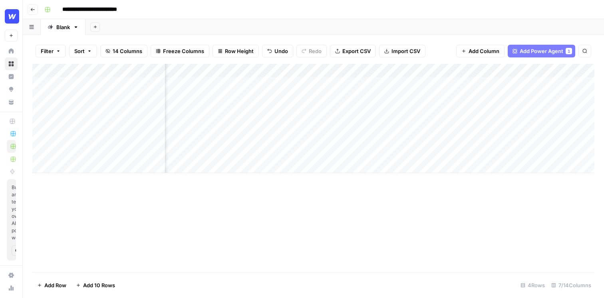
scroll to position [0, 202]
click at [507, 90] on div "Add Column" at bounding box center [313, 118] width 562 height 109
click at [388, 232] on div "Add Column" at bounding box center [313, 168] width 562 height 209
click at [447, 90] on div "Add Column" at bounding box center [313, 118] width 562 height 109
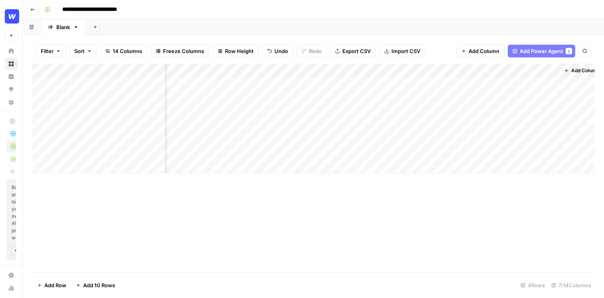
click at [418, 218] on div "Add Column" at bounding box center [313, 168] width 562 height 209
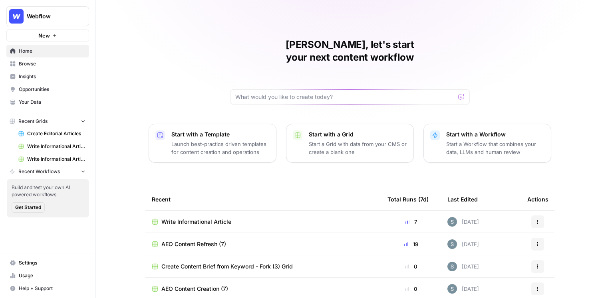
click at [44, 176] on button "Recent Workflows" at bounding box center [47, 172] width 83 height 12
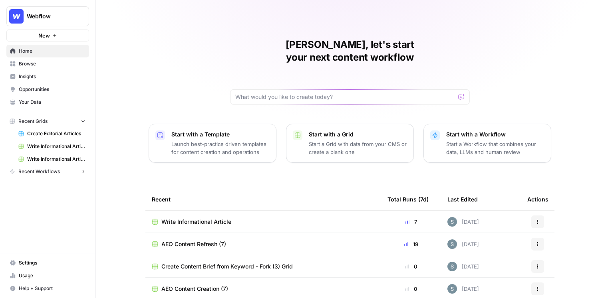
click at [44, 176] on button "Recent Workflows" at bounding box center [47, 172] width 83 height 12
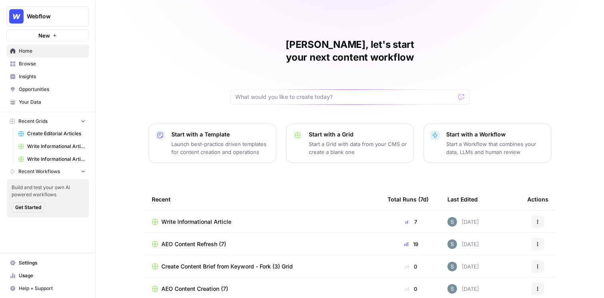
click at [53, 69] on link "Browse" at bounding box center [47, 64] width 83 height 13
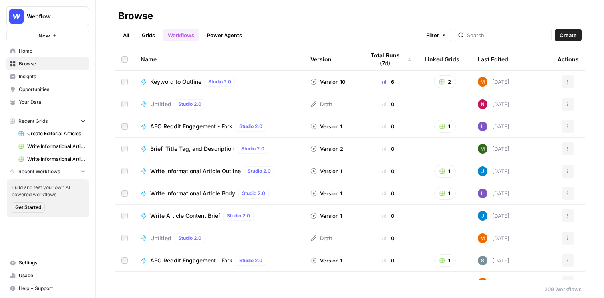
click at [129, 31] on link "All" at bounding box center [126, 35] width 16 height 13
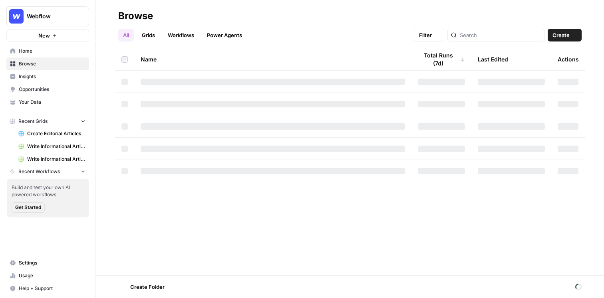
click at [145, 31] on link "Grids" at bounding box center [148, 35] width 23 height 13
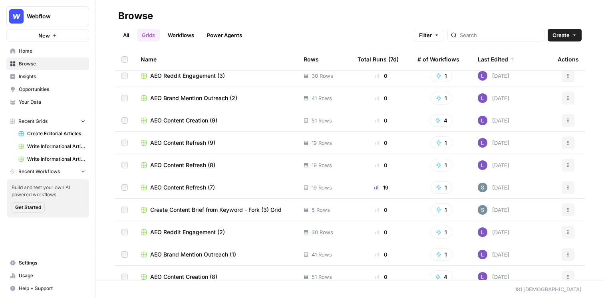
scroll to position [378, 0]
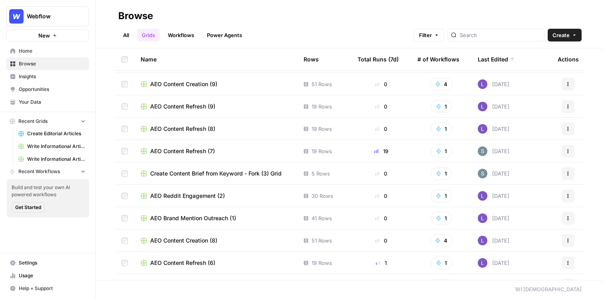
click at [195, 151] on span "AEO Content Refresh (7)" at bounding box center [182, 151] width 65 height 8
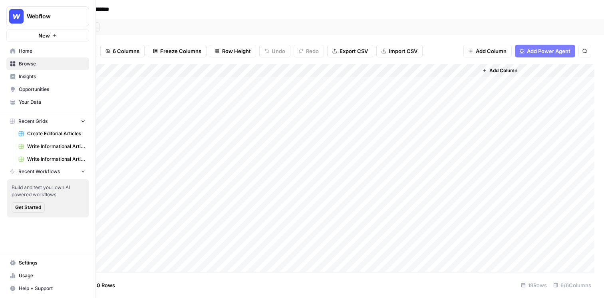
click at [11, 52] on icon at bounding box center [12, 50] width 5 height 5
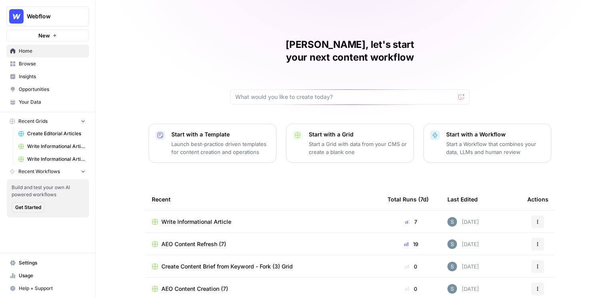
scroll to position [69, 0]
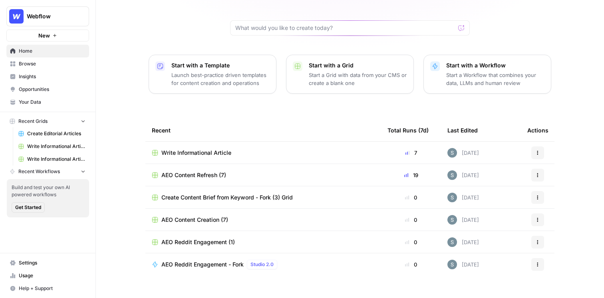
click at [24, 30] on button "New" at bounding box center [47, 36] width 83 height 12
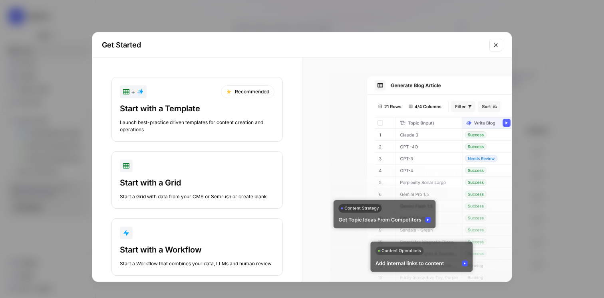
click at [197, 96] on div "+ Recommended" at bounding box center [197, 92] width 155 height 13
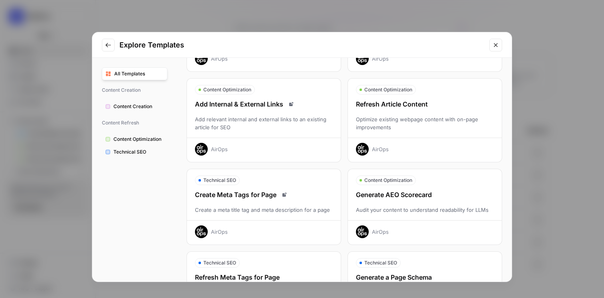
click at [140, 138] on span "Content Optimization" at bounding box center [138, 139] width 50 height 7
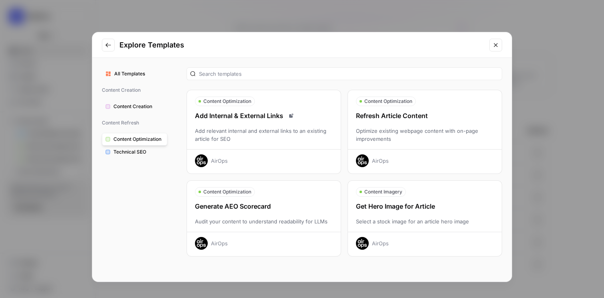
scroll to position [10, 0]
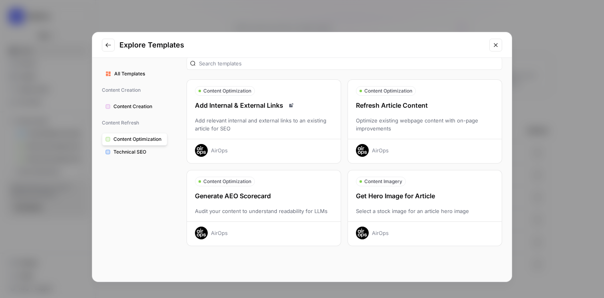
click at [418, 112] on div "Refresh Article Content Optimize existing webpage content with on-page improvem…" at bounding box center [425, 129] width 154 height 56
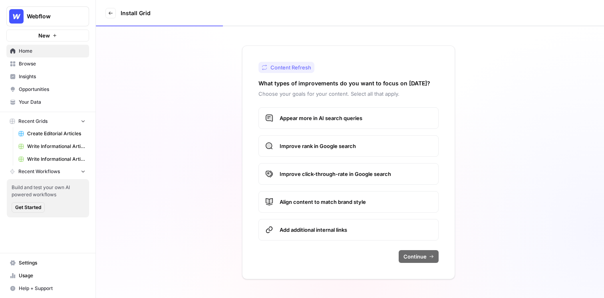
click at [396, 111] on label "Appear more in AI search queries" at bounding box center [348, 118] width 180 height 22
click at [383, 147] on span "Improve rank in Google search" at bounding box center [356, 146] width 152 height 8
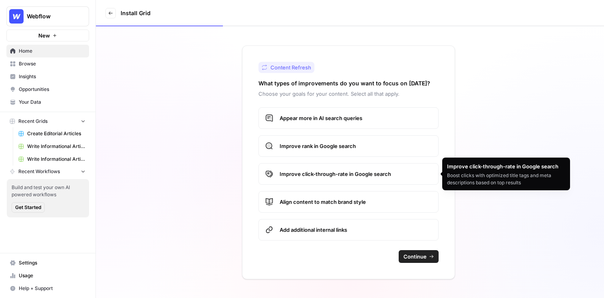
click at [386, 179] on label "Improve click-through-rate in Google search" at bounding box center [348, 174] width 180 height 22
click at [384, 195] on label "Align content to match brand style" at bounding box center [348, 202] width 180 height 22
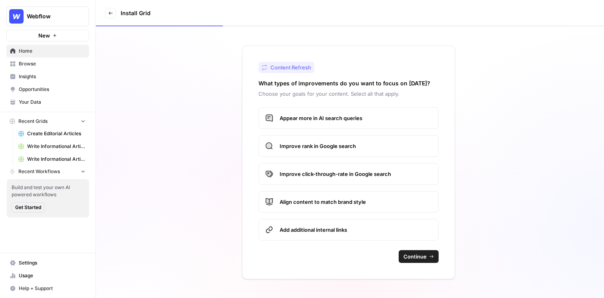
click at [384, 204] on span "Align content to match brand style" at bounding box center [356, 202] width 152 height 8
click at [387, 206] on label "Align content to match brand style" at bounding box center [348, 202] width 180 height 22
click at [388, 149] on span "Improve rank in Google search" at bounding box center [356, 146] width 152 height 8
click at [381, 156] on label "Improve rank in Google search" at bounding box center [348, 146] width 180 height 22
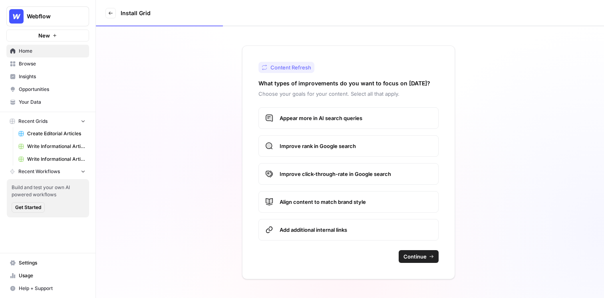
click at [364, 199] on span "Align content to match brand style" at bounding box center [356, 202] width 152 height 8
click at [362, 221] on label "Add additional internal links" at bounding box center [348, 230] width 180 height 22
click at [397, 225] on label "Add additional internal links" at bounding box center [348, 230] width 180 height 22
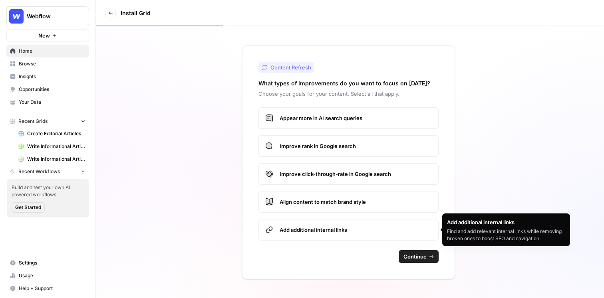
click at [386, 233] on span "Add additional internal links" at bounding box center [356, 230] width 152 height 8
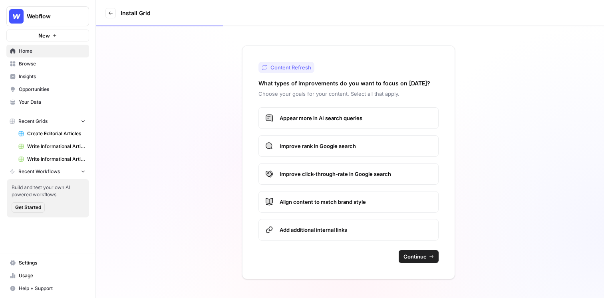
click at [425, 256] on span "Continue" at bounding box center [415, 257] width 23 height 8
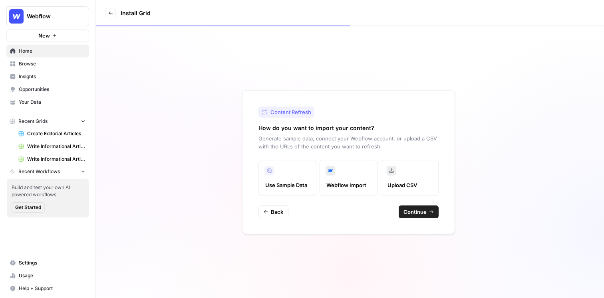
click at [430, 215] on button "Continue" at bounding box center [419, 212] width 40 height 13
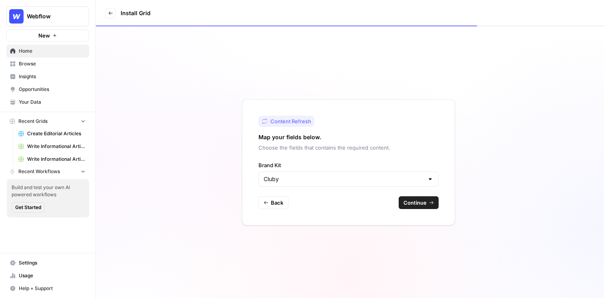
click at [375, 184] on div "Cluby" at bounding box center [348, 179] width 180 height 15
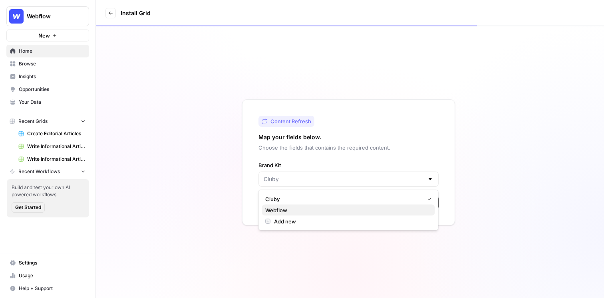
click at [354, 212] on span "Webflow" at bounding box center [346, 211] width 163 height 8
type input "Webflow"
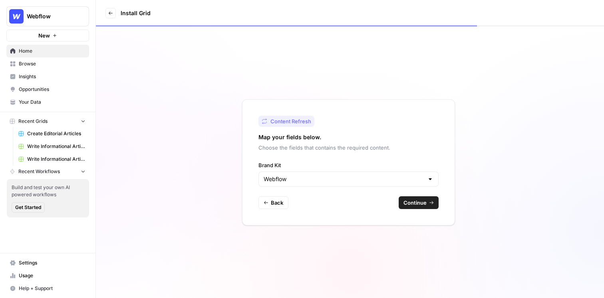
click at [419, 205] on span "Continue" at bounding box center [415, 203] width 23 height 8
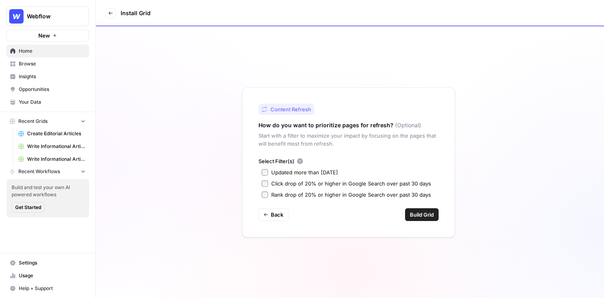
click at [304, 170] on div "Updated more than 90 days ago" at bounding box center [304, 173] width 67 height 8
click at [430, 220] on button "Build Grid" at bounding box center [422, 215] width 34 height 13
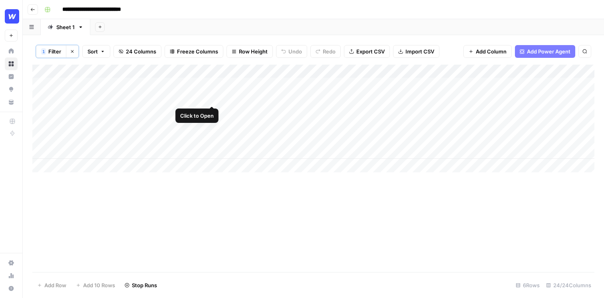
click at [221, 97] on div "Add Column" at bounding box center [313, 119] width 562 height 108
click at [211, 99] on div "Add Column" at bounding box center [313, 119] width 562 height 108
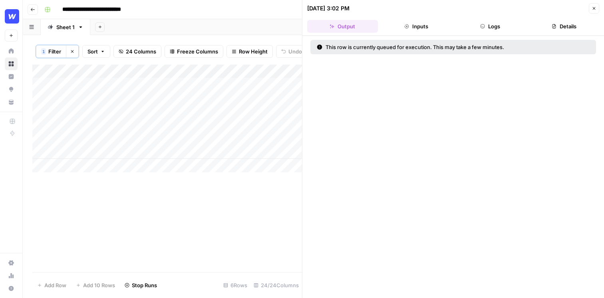
click at [594, 5] on button "Close" at bounding box center [594, 8] width 10 height 10
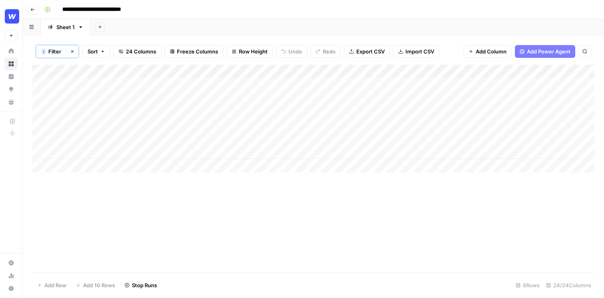
click at [213, 125] on div "Add Column" at bounding box center [313, 119] width 562 height 108
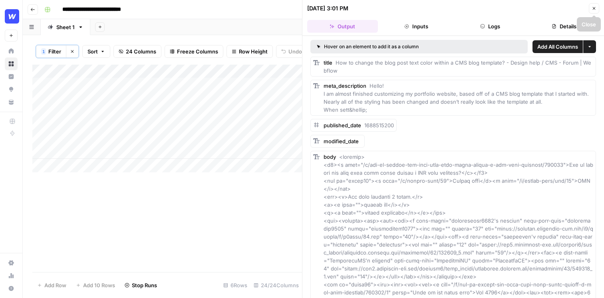
click at [599, 7] on button "Close" at bounding box center [594, 8] width 10 height 10
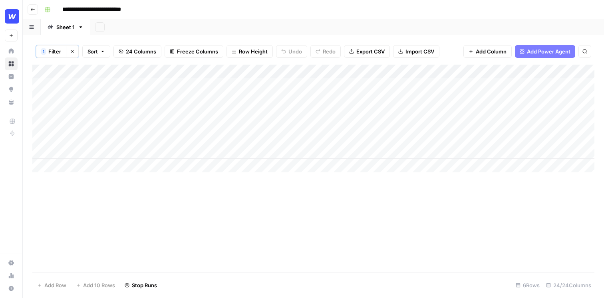
click at [254, 54] on span "Row Height" at bounding box center [253, 52] width 29 height 8
click at [259, 85] on button "Medium" at bounding box center [267, 90] width 76 height 11
click at [368, 87] on div "Add Column" at bounding box center [313, 140] width 562 height 151
click at [363, 107] on div "Add Column" at bounding box center [313, 140] width 562 height 151
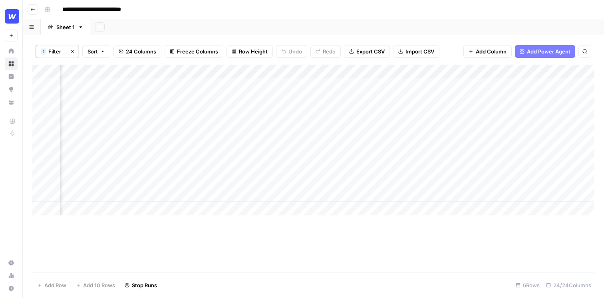
click at [360, 147] on div "Add Column" at bounding box center [313, 140] width 562 height 151
click at [360, 170] on div "Add Column" at bounding box center [313, 140] width 562 height 151
click at [362, 195] on div "Add Column" at bounding box center [313, 140] width 562 height 151
click at [407, 104] on div "Add Column" at bounding box center [313, 140] width 562 height 151
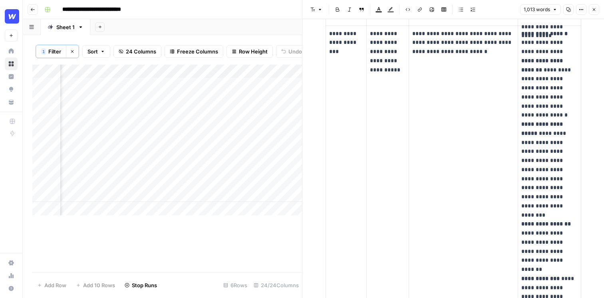
scroll to position [1157, 0]
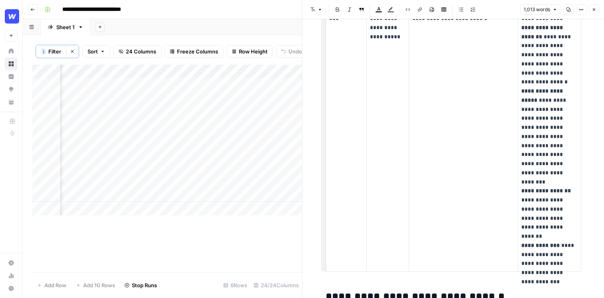
drag, startPoint x: 481, startPoint y: 163, endPoint x: 459, endPoint y: 152, distance: 24.1
click at [459, 152] on td "**********" at bounding box center [463, 132] width 109 height 280
drag, startPoint x: 548, startPoint y: 157, endPoint x: 531, endPoint y: 150, distance: 18.7
click at [531, 150] on p "**********" at bounding box center [549, 132] width 56 height 273
click at [455, 137] on td "**********" at bounding box center [463, 132] width 109 height 280
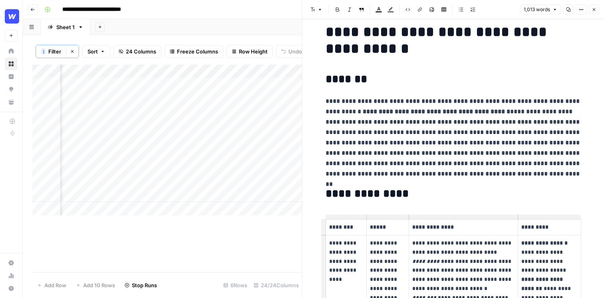
scroll to position [0, 0]
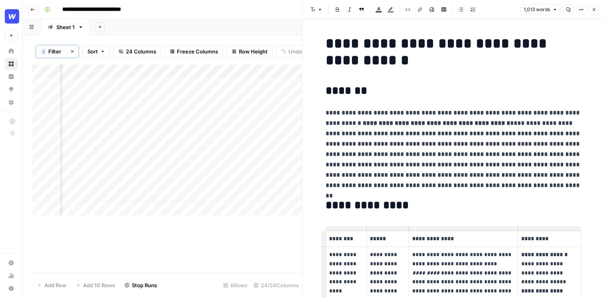
click at [601, 11] on header "Font style Bold Italic Block quote Text color Highlight color Code block Link I…" at bounding box center [453, 9] width 302 height 19
click at [595, 12] on button "Close" at bounding box center [594, 9] width 10 height 10
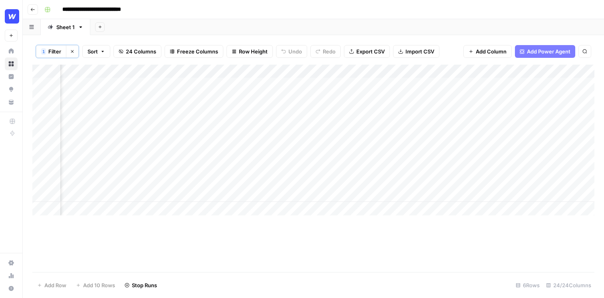
click at [457, 108] on div "Add Column" at bounding box center [313, 140] width 562 height 151
click at [327, 81] on div "Add Column" at bounding box center [313, 140] width 562 height 151
click at [316, 170] on div "Add Column" at bounding box center [313, 140] width 562 height 151
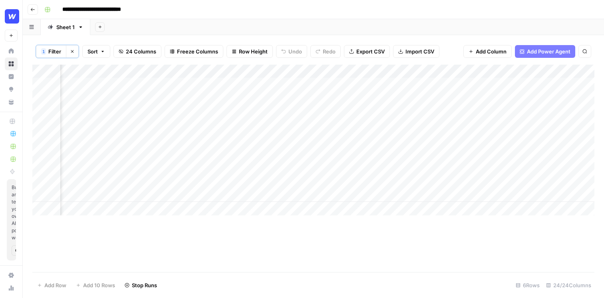
click at [402, 84] on div "Add Column" at bounding box center [313, 140] width 562 height 151
click at [406, 110] on div "Add Column" at bounding box center [313, 140] width 562 height 151
click at [402, 163] on div "Add Column" at bounding box center [313, 140] width 562 height 151
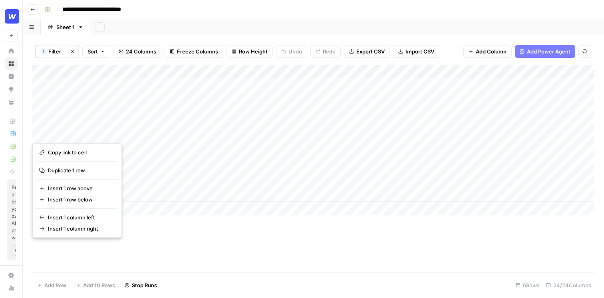
click at [40, 127] on button "button" at bounding box center [46, 129] width 28 height 21
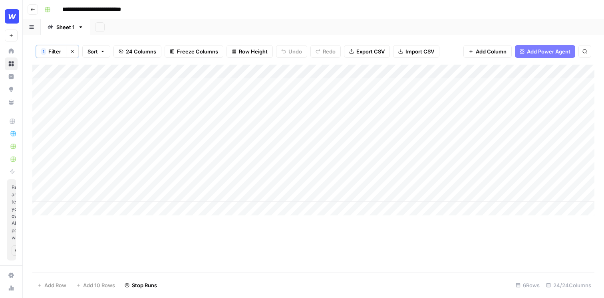
click at [41, 117] on div "Add Column" at bounding box center [313, 140] width 562 height 151
click at [41, 128] on div "Add Column" at bounding box center [313, 140] width 562 height 151
click at [49, 284] on span "Delete 1 Row" at bounding box center [53, 286] width 32 height 8
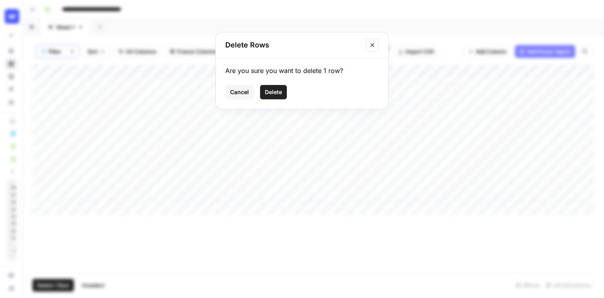
click at [272, 97] on button "Delete" at bounding box center [273, 92] width 27 height 14
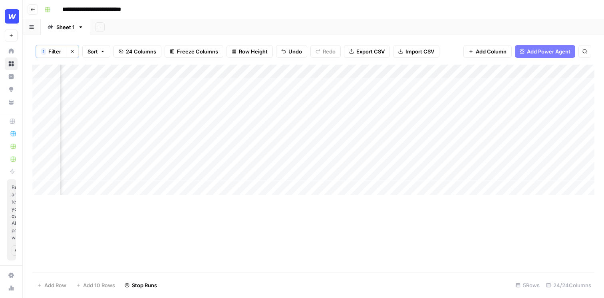
scroll to position [0, 532]
click at [241, 125] on div "Add Column" at bounding box center [313, 130] width 562 height 130
click at [241, 165] on div "Add Column" at bounding box center [313, 130] width 562 height 130
drag, startPoint x: 397, startPoint y: 70, endPoint x: 425, endPoint y: 70, distance: 27.6
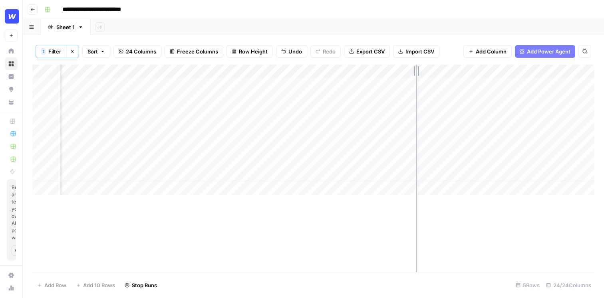
click at [425, 70] on div "Add Column" at bounding box center [313, 130] width 562 height 130
drag, startPoint x: 417, startPoint y: 72, endPoint x: 428, endPoint y: 72, distance: 10.4
click at [428, 72] on div "Add Column" at bounding box center [313, 130] width 562 height 130
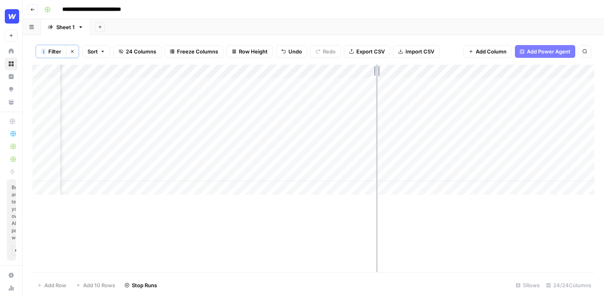
drag, startPoint x: 365, startPoint y: 75, endPoint x: 376, endPoint y: 75, distance: 11.6
click at [376, 75] on div "Add Column" at bounding box center [313, 130] width 562 height 130
click at [221, 129] on div "Add Column" at bounding box center [313, 130] width 562 height 130
click at [222, 175] on div "Add Column" at bounding box center [313, 130] width 562 height 130
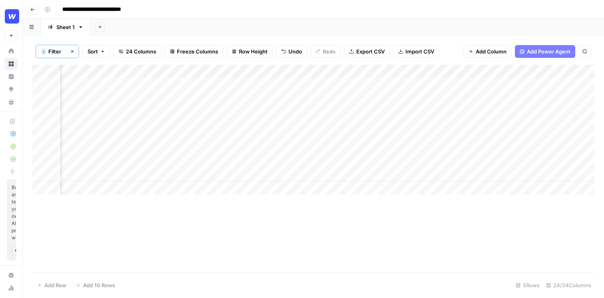
scroll to position [0, 851]
click at [444, 87] on div "Add Column" at bounding box center [313, 130] width 562 height 130
click at [440, 103] on div "Add Column" at bounding box center [313, 130] width 562 height 130
click at [172, 131] on div "Add Column" at bounding box center [313, 130] width 562 height 130
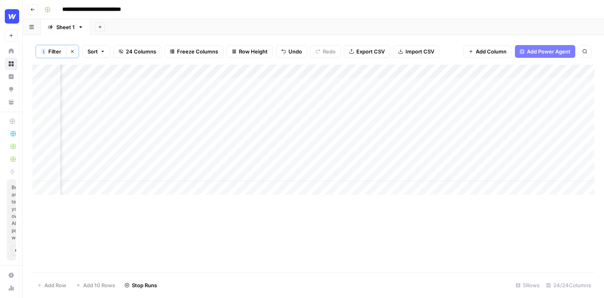
click at [161, 168] on div "Add Column" at bounding box center [313, 130] width 562 height 130
click at [354, 82] on div "Add Column" at bounding box center [313, 130] width 562 height 130
click at [353, 107] on div "Add Column" at bounding box center [313, 130] width 562 height 130
click at [353, 145] on div "Add Column" at bounding box center [313, 130] width 562 height 130
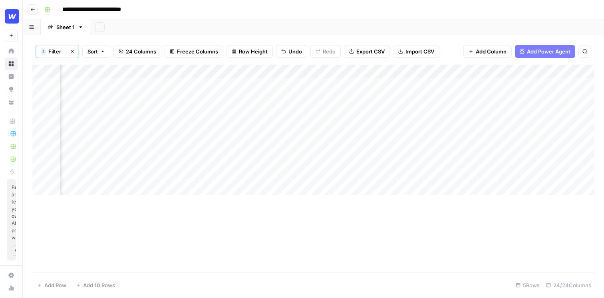
click at [362, 168] on div "Add Column" at bounding box center [313, 130] width 562 height 130
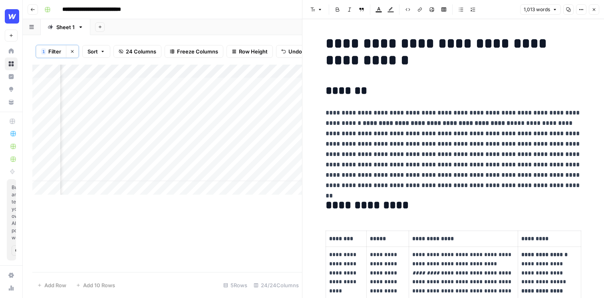
click at [598, 11] on button "Close" at bounding box center [594, 9] width 10 height 10
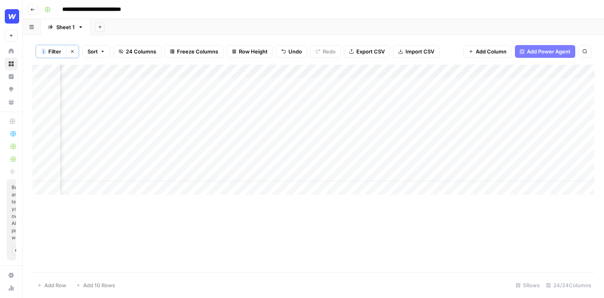
scroll to position [0, 1298]
click at [200, 129] on div "Add Column" at bounding box center [313, 130] width 562 height 130
click at [393, 84] on div "Add Column" at bounding box center [313, 130] width 562 height 130
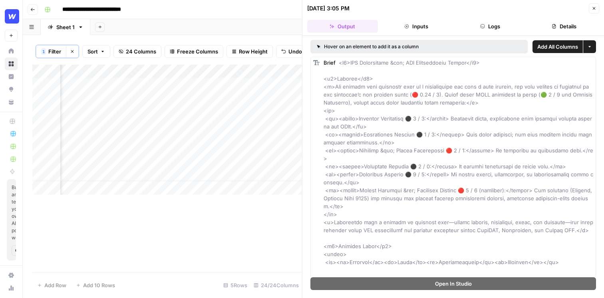
click at [595, 11] on button "Close" at bounding box center [594, 8] width 10 height 10
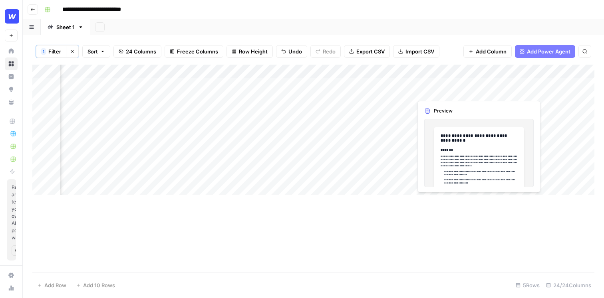
click at [443, 87] on div "Add Column" at bounding box center [313, 130] width 562 height 130
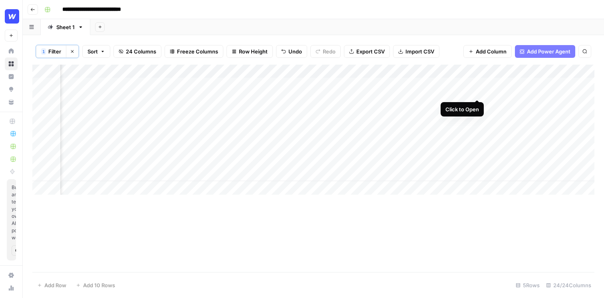
click at [478, 85] on div "Add Column" at bounding box center [313, 130] width 562 height 130
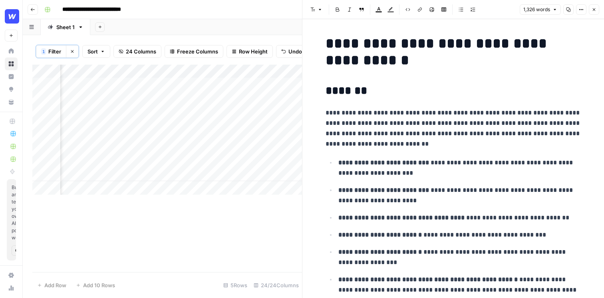
click at [453, 126] on p "**********" at bounding box center [454, 129] width 256 height 42
drag, startPoint x: 459, startPoint y: 126, endPoint x: 420, endPoint y: 126, distance: 38.4
click at [420, 126] on p "**********" at bounding box center [454, 129] width 256 height 42
click at [511, 110] on p "**********" at bounding box center [454, 129] width 256 height 42
click at [596, 9] on icon "button" at bounding box center [594, 9] width 5 height 5
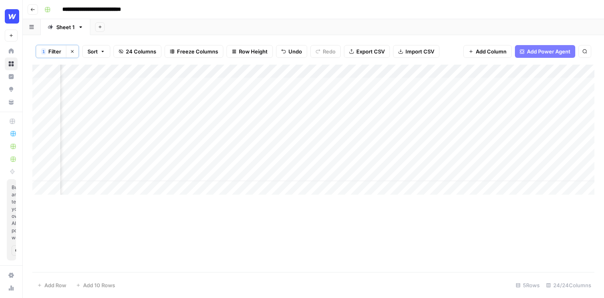
scroll to position [0, 1546]
click at [123, 84] on div "Add Column" at bounding box center [313, 130] width 562 height 130
click at [421, 95] on div "Add Column" at bounding box center [313, 130] width 562 height 130
click at [430, 107] on div "Add Column" at bounding box center [313, 130] width 562 height 130
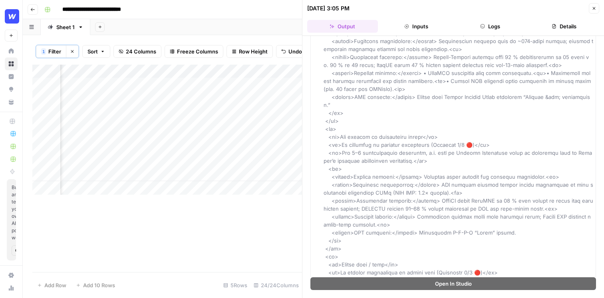
scroll to position [283, 0]
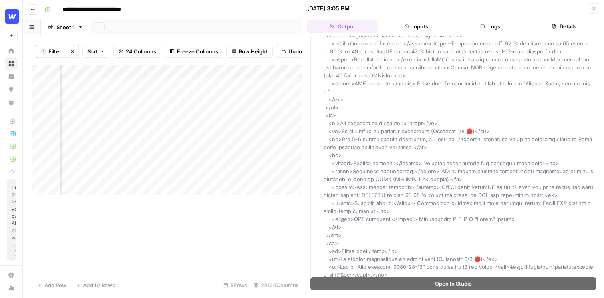
click at [593, 12] on button "Close" at bounding box center [594, 8] width 10 height 10
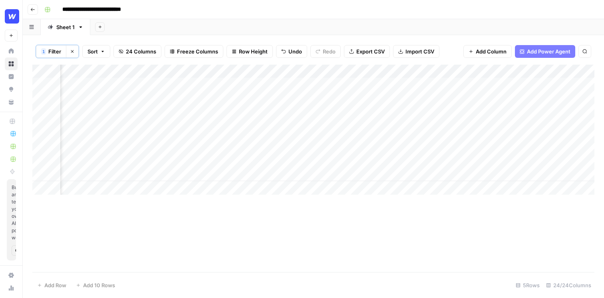
click at [498, 90] on div "Add Column" at bounding box center [313, 130] width 562 height 130
click at [514, 117] on div "Add Column" at bounding box center [313, 130] width 562 height 130
click at [513, 110] on div "Add Column" at bounding box center [313, 130] width 562 height 130
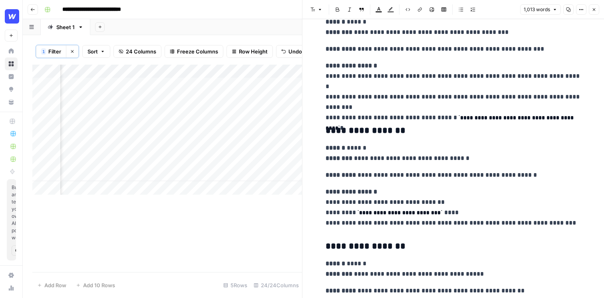
scroll to position [2157, 0]
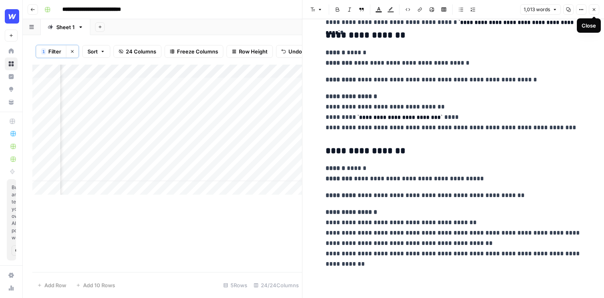
click at [593, 11] on icon "button" at bounding box center [594, 9] width 5 height 5
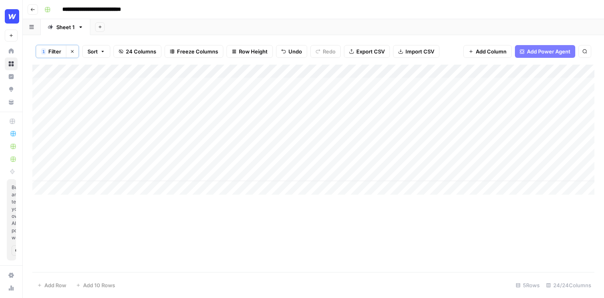
scroll to position [0, 492]
click at [327, 188] on div "Add Column" at bounding box center [313, 130] width 562 height 130
click at [326, 214] on div "Add Column" at bounding box center [313, 169] width 562 height 208
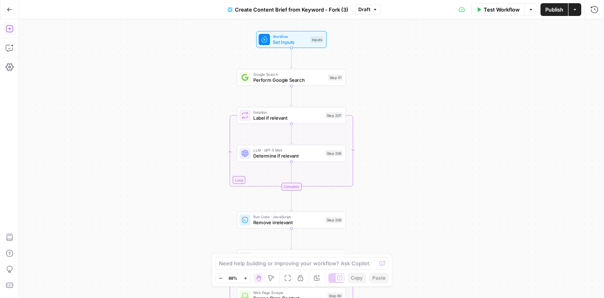
click at [10, 34] on button "Add Steps" at bounding box center [9, 28] width 13 height 13
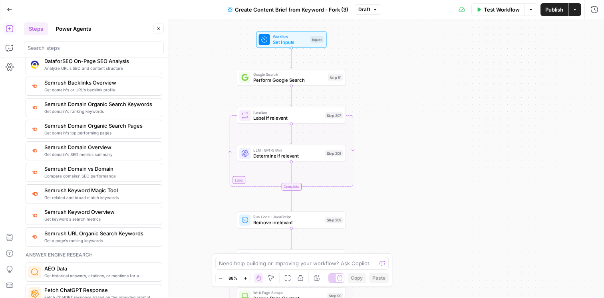
scroll to position [871, 0]
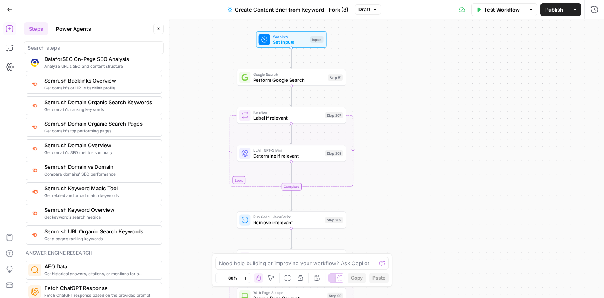
click at [73, 31] on button "Power Agents" at bounding box center [73, 28] width 45 height 13
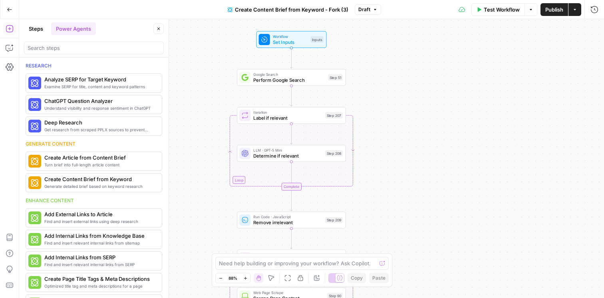
click at [158, 31] on button "Close" at bounding box center [158, 29] width 10 height 10
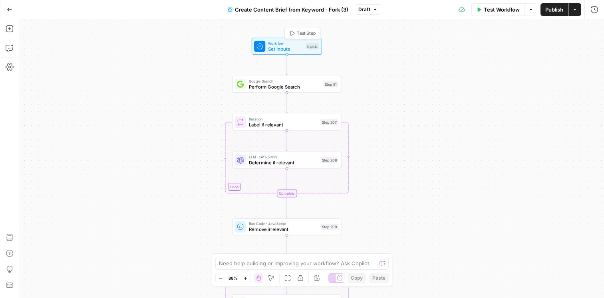
click at [278, 48] on span "Set Inputs" at bounding box center [285, 48] width 35 height 7
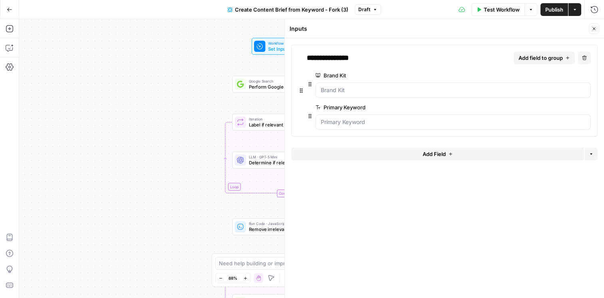
click at [596, 29] on span "Close" at bounding box center [596, 29] width 0 height 0
click at [587, 28] on div "Inputs" at bounding box center [438, 29] width 297 height 8
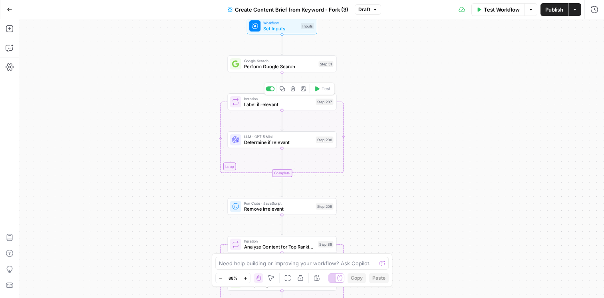
click at [291, 105] on span "Label if relevant" at bounding box center [278, 104] width 69 height 7
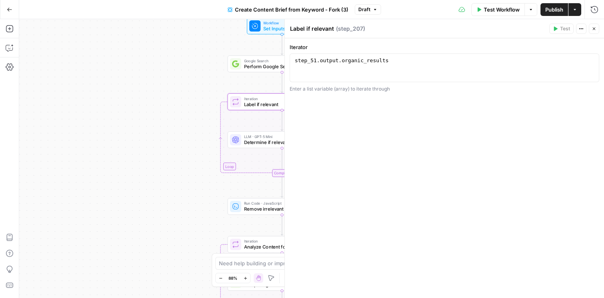
click at [595, 26] on button "Close" at bounding box center [594, 29] width 10 height 10
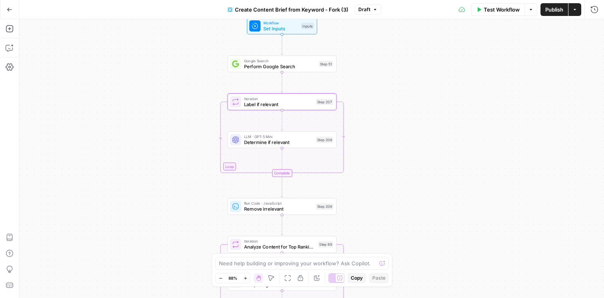
click at [293, 142] on span "Determine if relevant" at bounding box center [278, 142] width 69 height 7
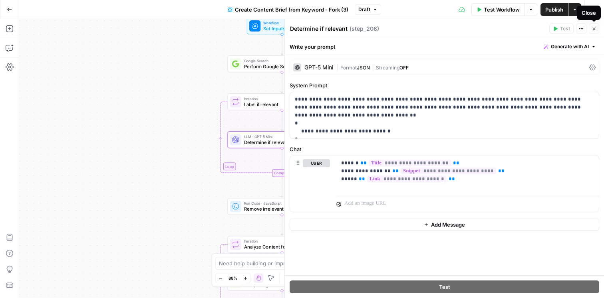
click at [595, 28] on icon "button" at bounding box center [594, 28] width 5 height 5
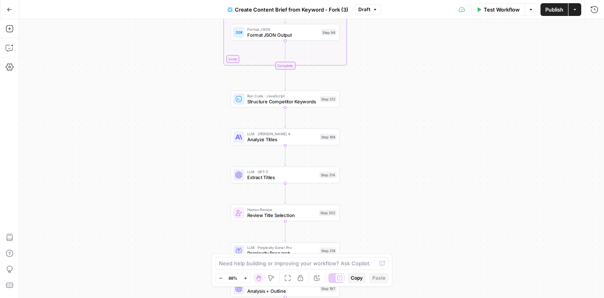
drag, startPoint x: 412, startPoint y: 215, endPoint x: 407, endPoint y: 88, distance: 126.8
click at [407, 87] on div "Workflow Set Inputs Inputs Google Search Perform Google Search Step 51 Loop Ite…" at bounding box center [311, 158] width 585 height 279
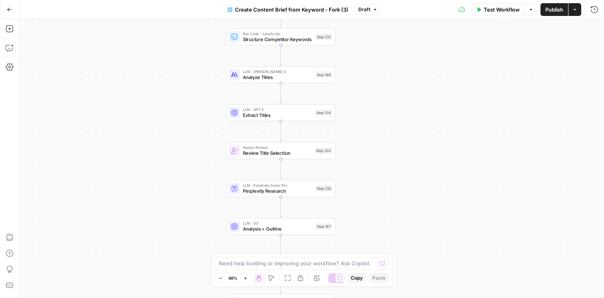
drag, startPoint x: 367, startPoint y: 135, endPoint x: 360, endPoint y: 71, distance: 64.2
click at [360, 71] on div "Workflow Set Inputs Inputs Google Search Perform Google Search Step 51 Loop Ite…" at bounding box center [311, 158] width 585 height 279
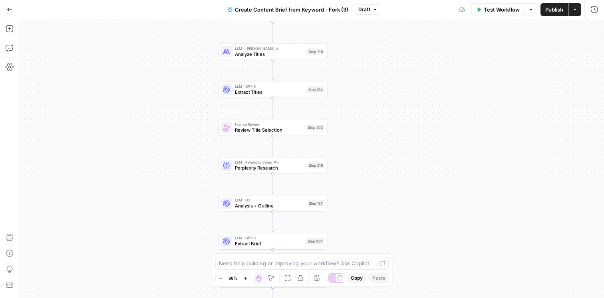
drag, startPoint x: 385, startPoint y: 157, endPoint x: 379, endPoint y: 135, distance: 22.0
click at [379, 135] on div "Workflow Set Inputs Inputs Google Search Perform Google Search Step 51 Loop Ite…" at bounding box center [311, 158] width 585 height 279
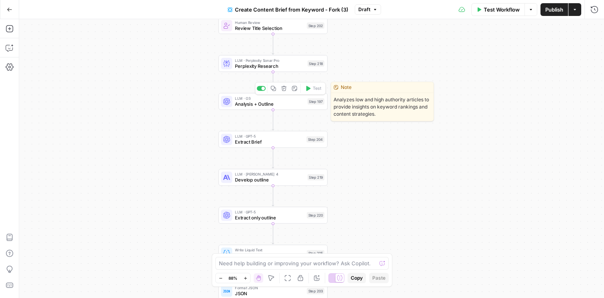
click at [279, 104] on span "Analysis + Outline" at bounding box center [270, 104] width 70 height 7
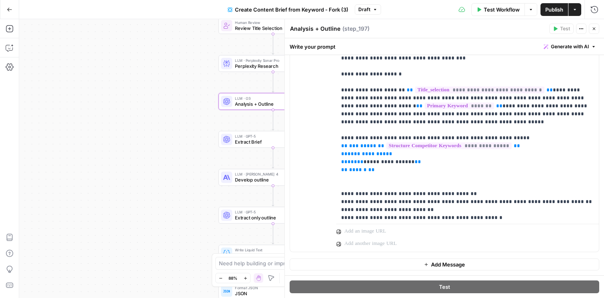
scroll to position [1258, 0]
click at [594, 26] on button "Close" at bounding box center [594, 29] width 10 height 10
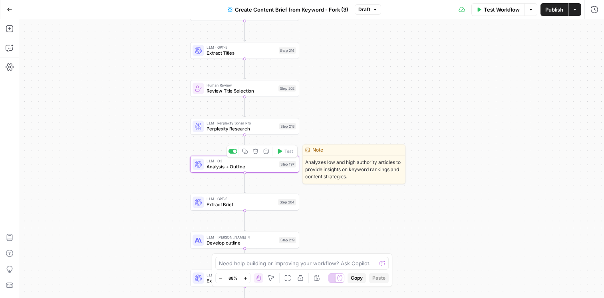
click at [254, 166] on span "Analysis + Outline" at bounding box center [242, 166] width 70 height 7
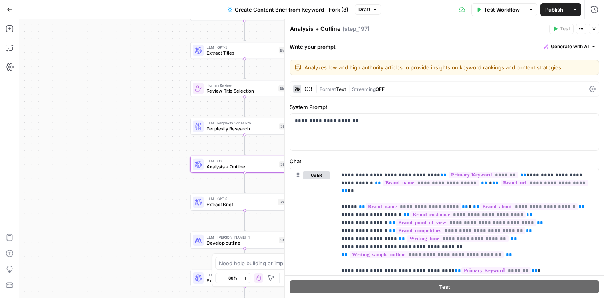
click at [108, 124] on div "Workflow Set Inputs Inputs Google Search Perform Google Search Step 51 Loop Ite…" at bounding box center [311, 158] width 585 height 279
click at [594, 28] on icon "button" at bounding box center [594, 28] width 5 height 5
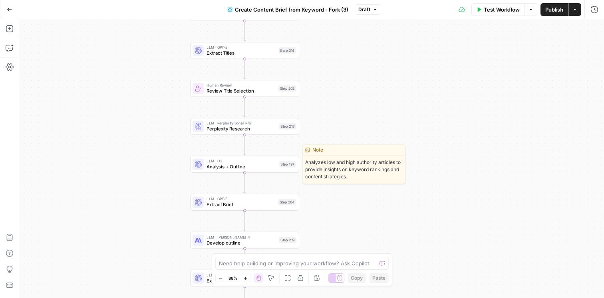
click at [243, 163] on span "Analysis + Outline" at bounding box center [242, 166] width 70 height 7
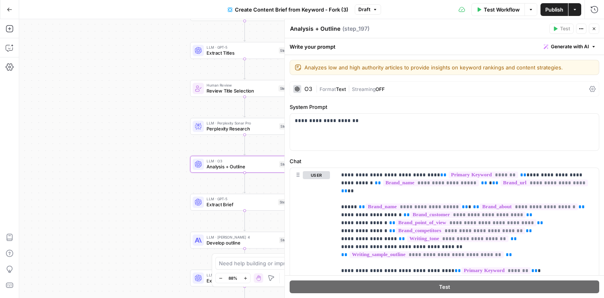
click at [310, 89] on div "O3" at bounding box center [308, 89] width 8 height 6
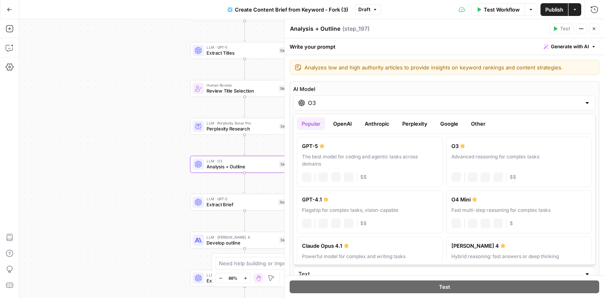
click at [389, 107] on div "O3" at bounding box center [444, 102] width 302 height 15
click at [473, 121] on button "Other" at bounding box center [478, 123] width 24 height 13
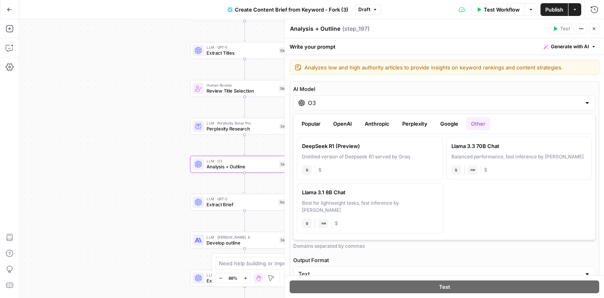
click at [315, 127] on button "Popular" at bounding box center [311, 123] width 28 height 13
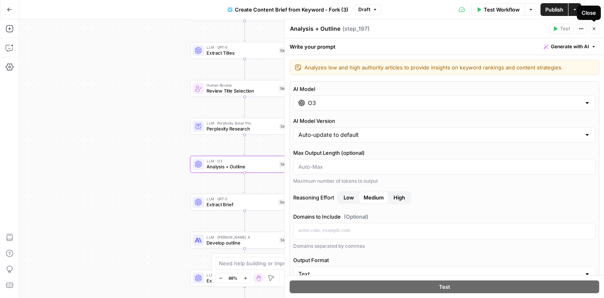
click at [594, 27] on icon "button" at bounding box center [594, 28] width 5 height 5
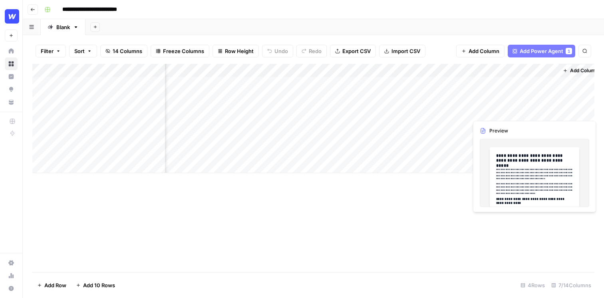
scroll to position [0, 202]
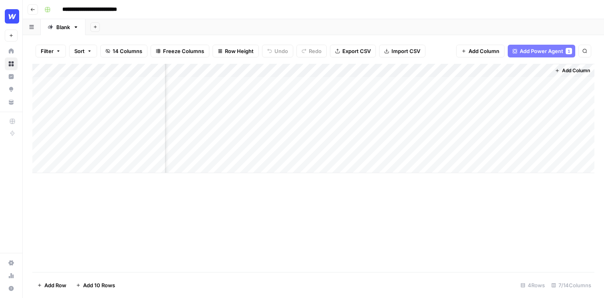
click at [418, 86] on div "Add Column" at bounding box center [313, 118] width 562 height 109
click at [423, 86] on div "Add Column" at bounding box center [313, 118] width 562 height 109
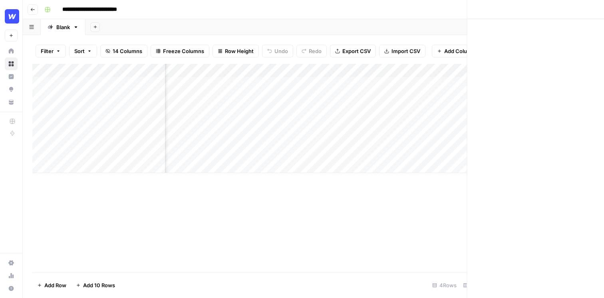
scroll to position [0, 200]
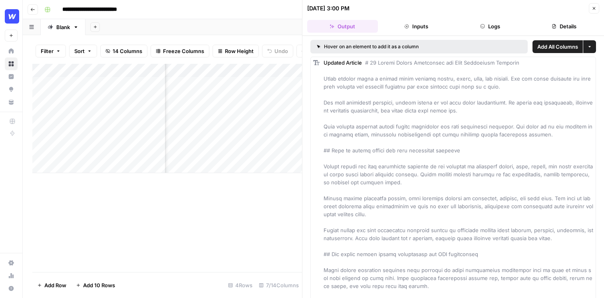
click at [418, 25] on button "Inputs" at bounding box center [416, 26] width 71 height 13
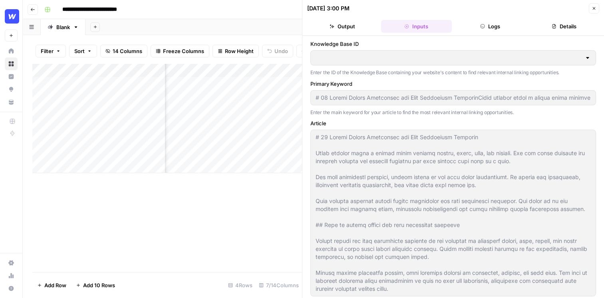
type input "Webflow Sitemap"
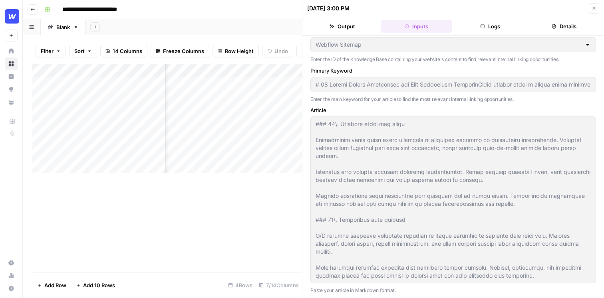
scroll to position [1295, 0]
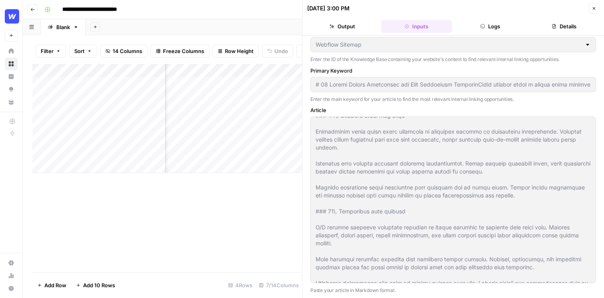
click at [595, 8] on icon "button" at bounding box center [594, 8] width 3 height 3
